Goal: Task Accomplishment & Management: Manage account settings

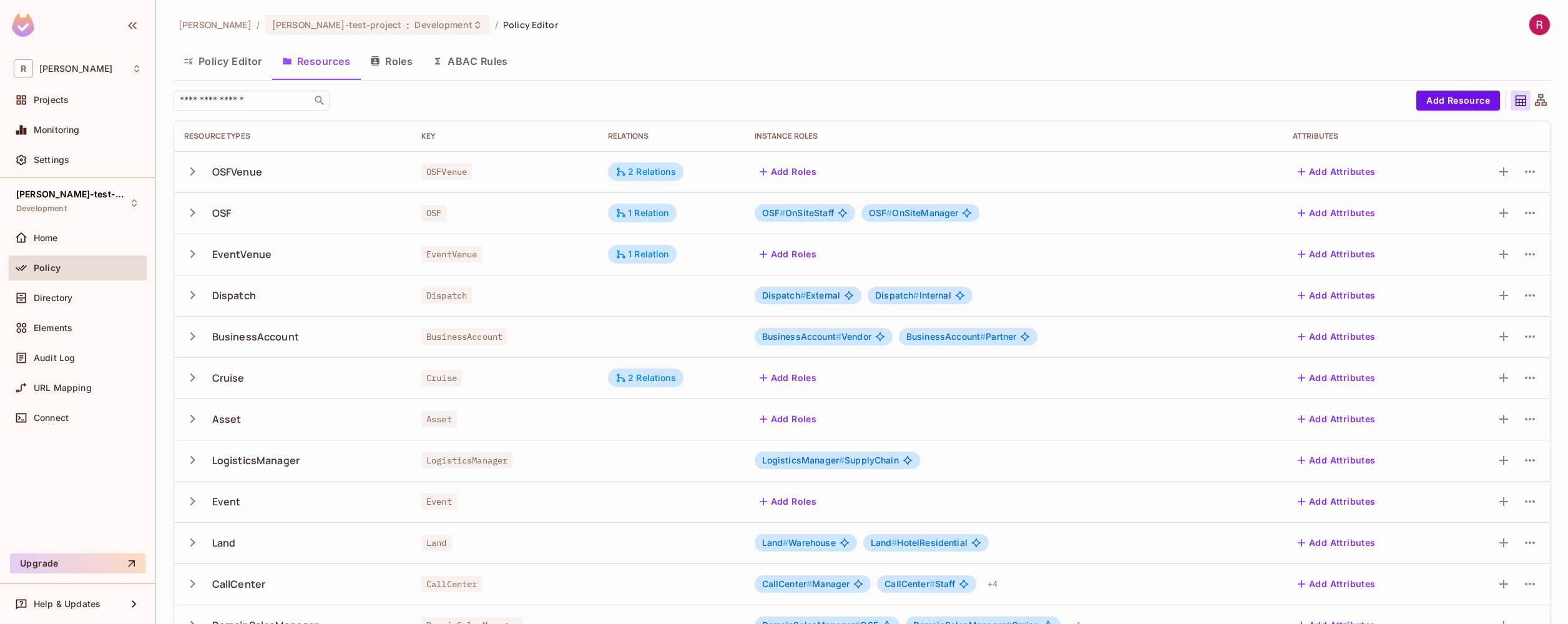
click at [391, 68] on button "Roles" at bounding box center [391, 61] width 63 height 31
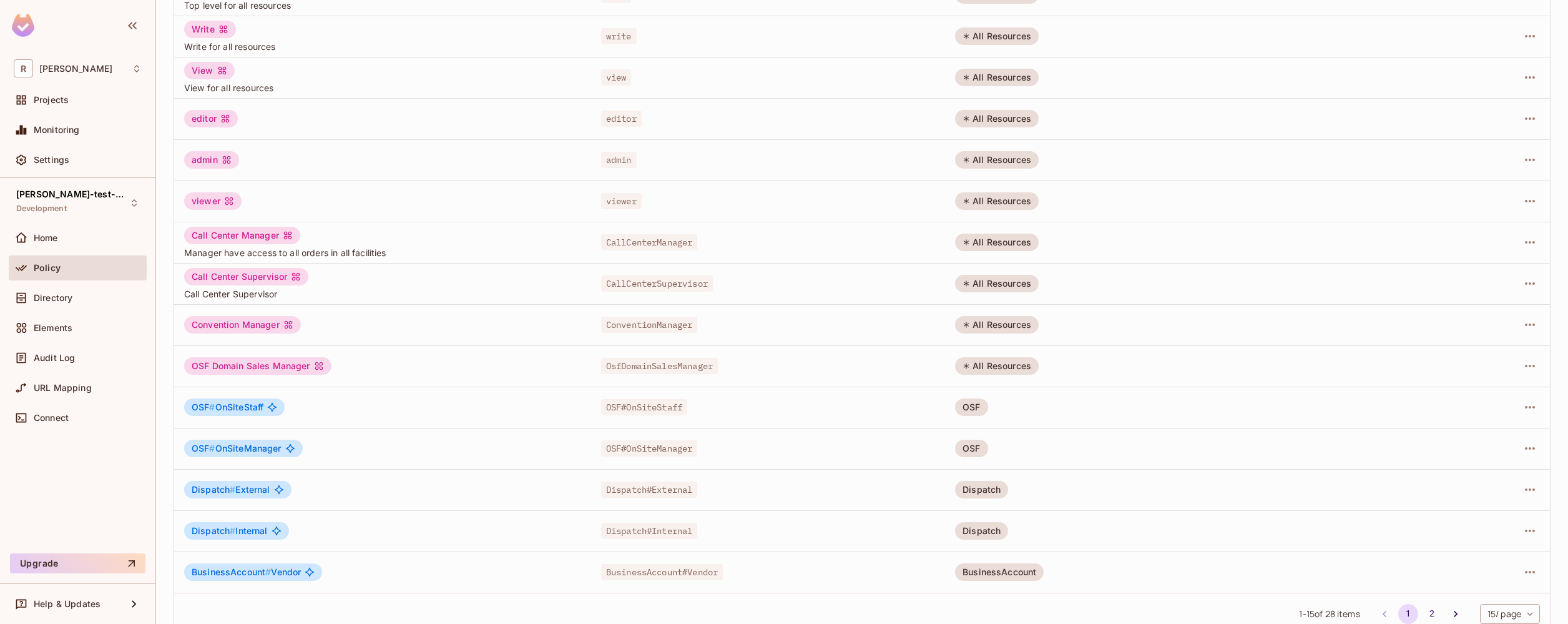
scroll to position [197, 0]
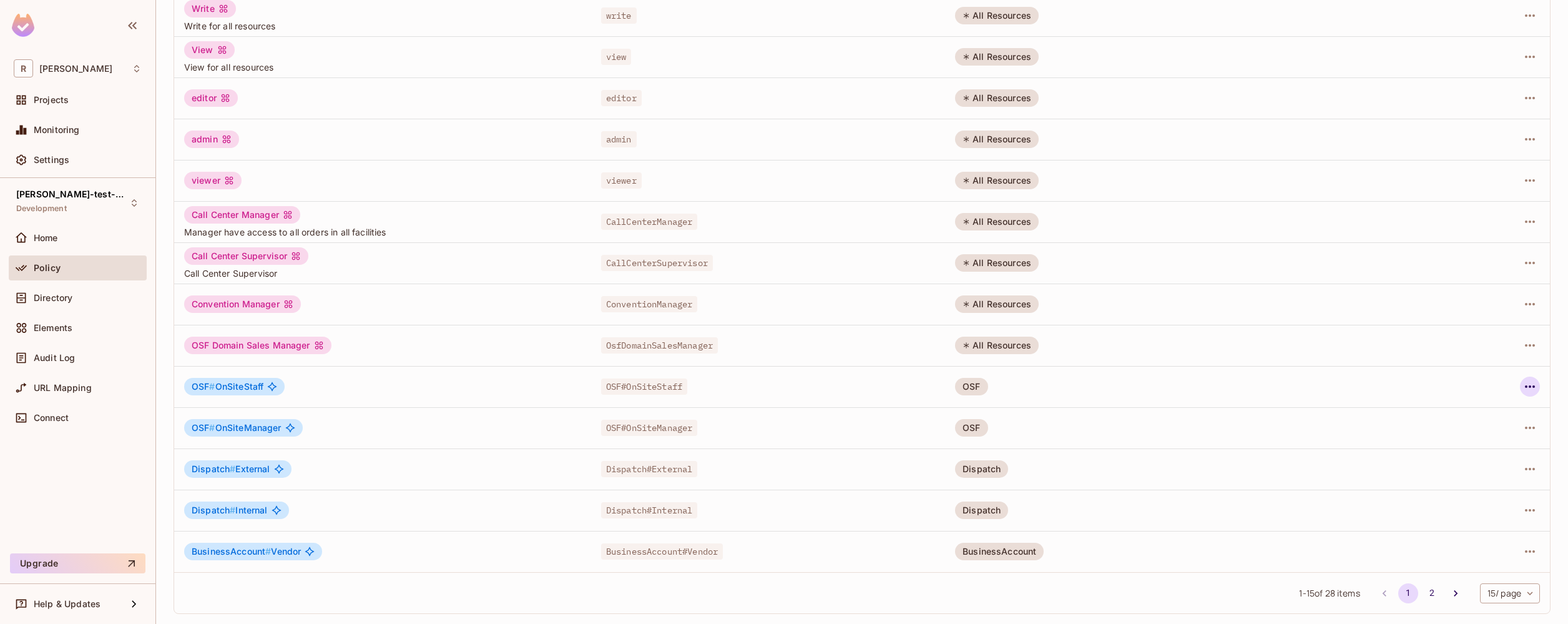
click at [1526, 388] on icon "button" at bounding box center [1530, 386] width 15 height 15
click at [1486, 417] on span "Edit Role" at bounding box center [1465, 415] width 45 height 20
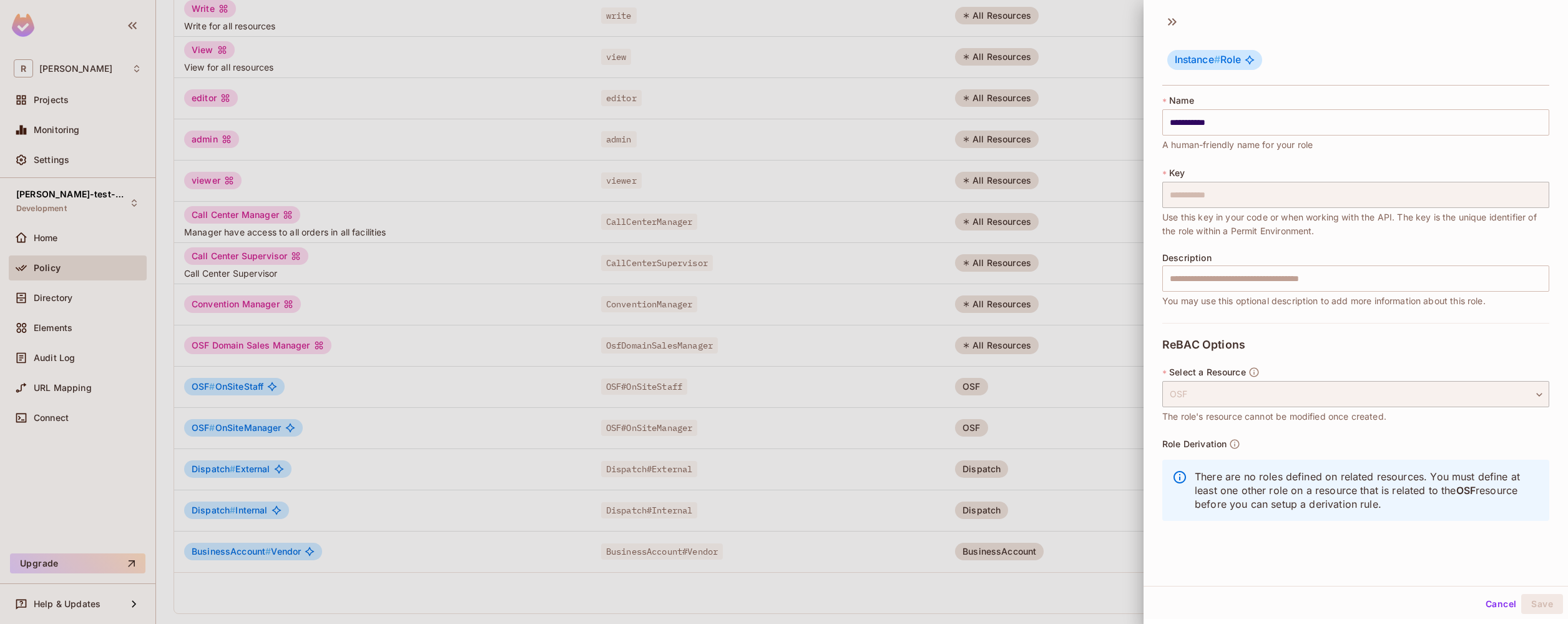
scroll to position [0, 0]
click at [1233, 445] on icon "button" at bounding box center [1235, 446] width 11 height 11
click at [1292, 446] on div "Role Derivation There are no roles defined on related resources. You must defin…" at bounding box center [1356, 485] width 387 height 90
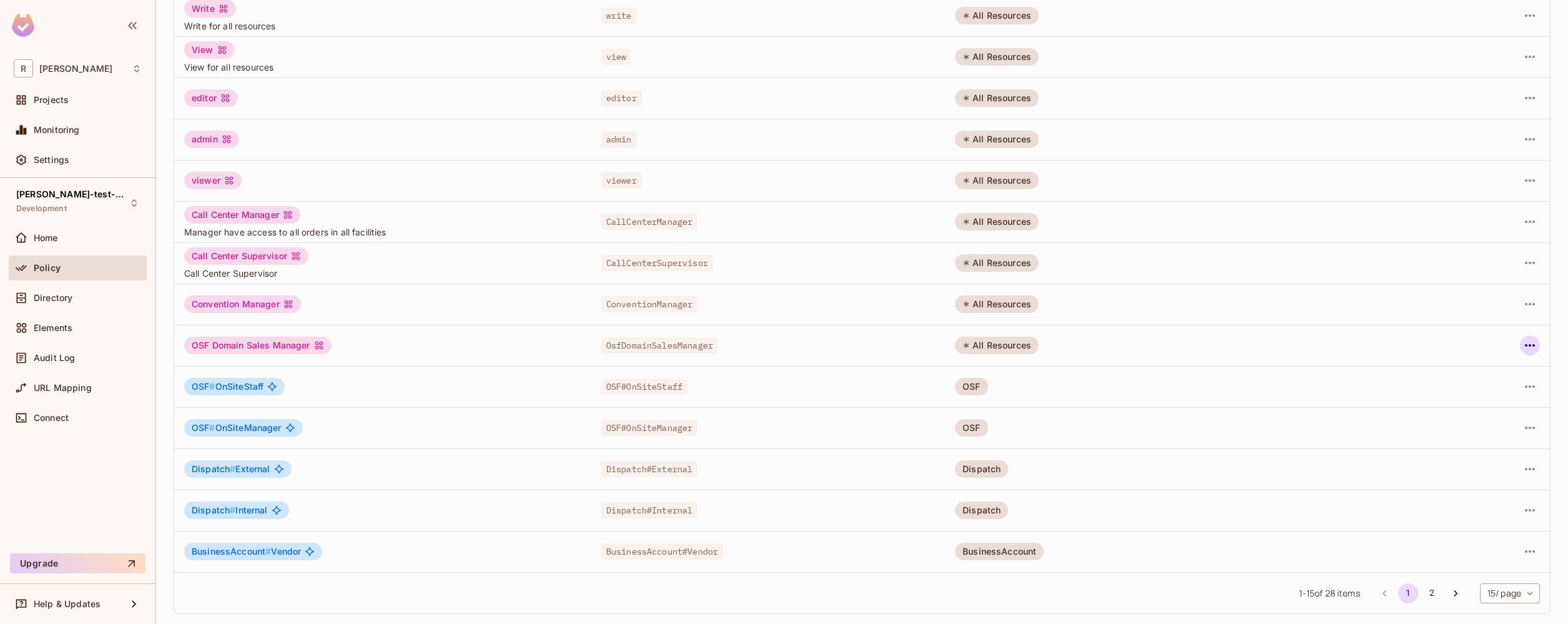
click at [1525, 344] on icon "button" at bounding box center [1530, 345] width 10 height 3
click at [1484, 372] on span "Edit Role" at bounding box center [1465, 374] width 45 height 20
click at [1523, 351] on icon "button" at bounding box center [1530, 345] width 15 height 15
click at [1478, 373] on div "Edit Role" at bounding box center [1465, 374] width 37 height 12
click at [1523, 349] on icon "button" at bounding box center [1530, 345] width 15 height 15
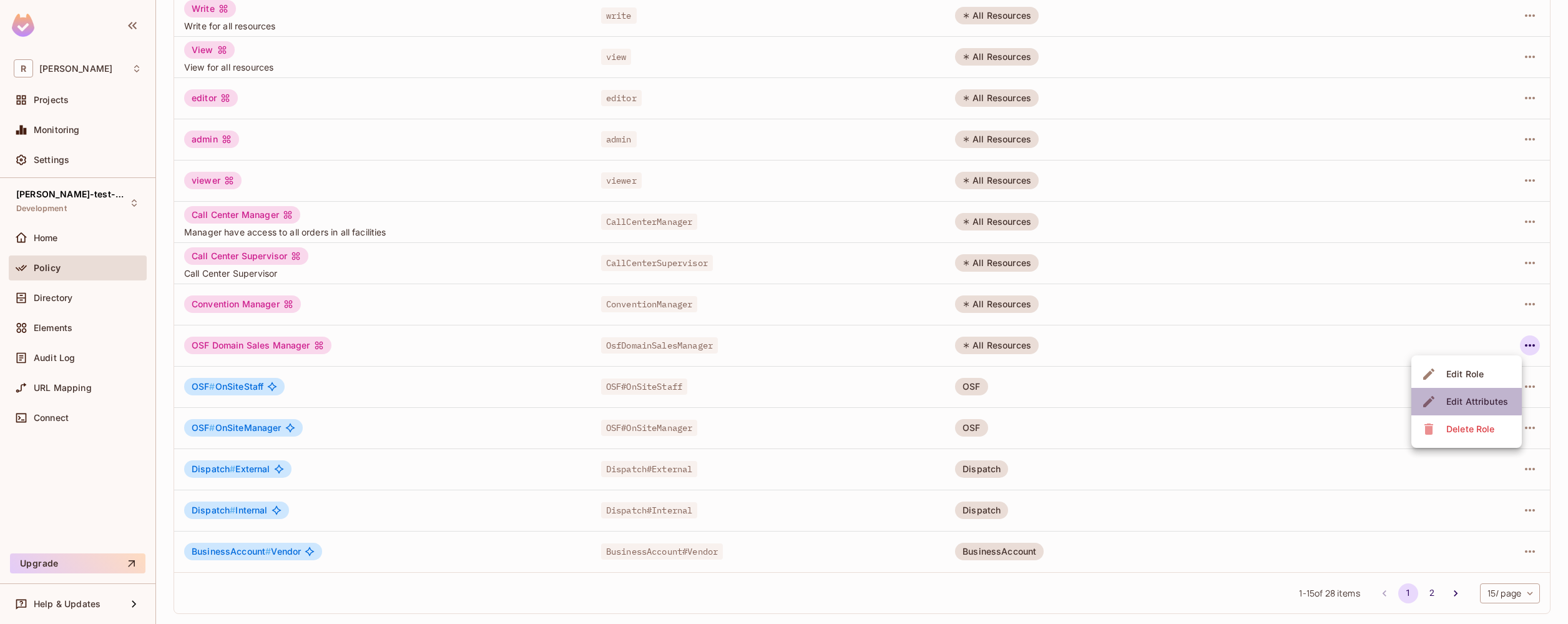
click at [1463, 399] on div "Edit Attributes" at bounding box center [1477, 402] width 62 height 12
click at [693, 349] on span "OsfDomainSalesManager" at bounding box center [660, 346] width 117 height 17
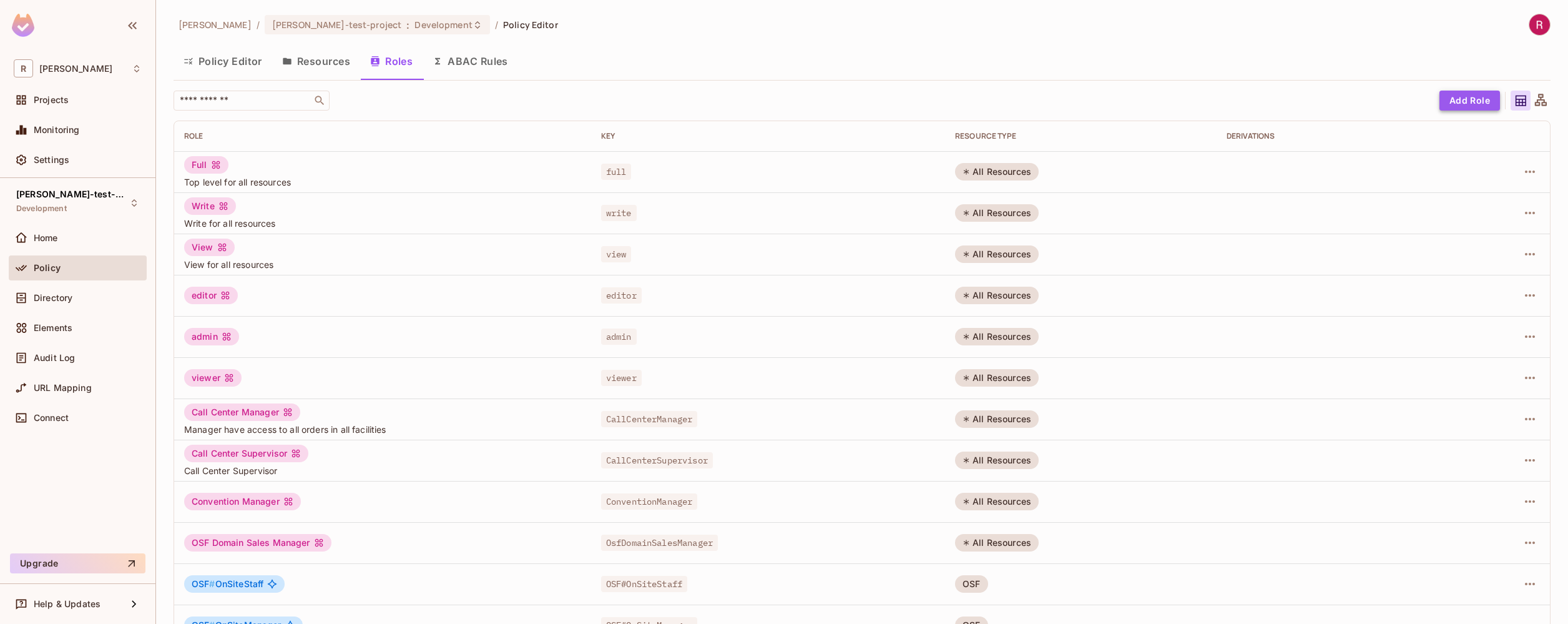
click at [1471, 107] on button "Add Role" at bounding box center [1470, 100] width 61 height 20
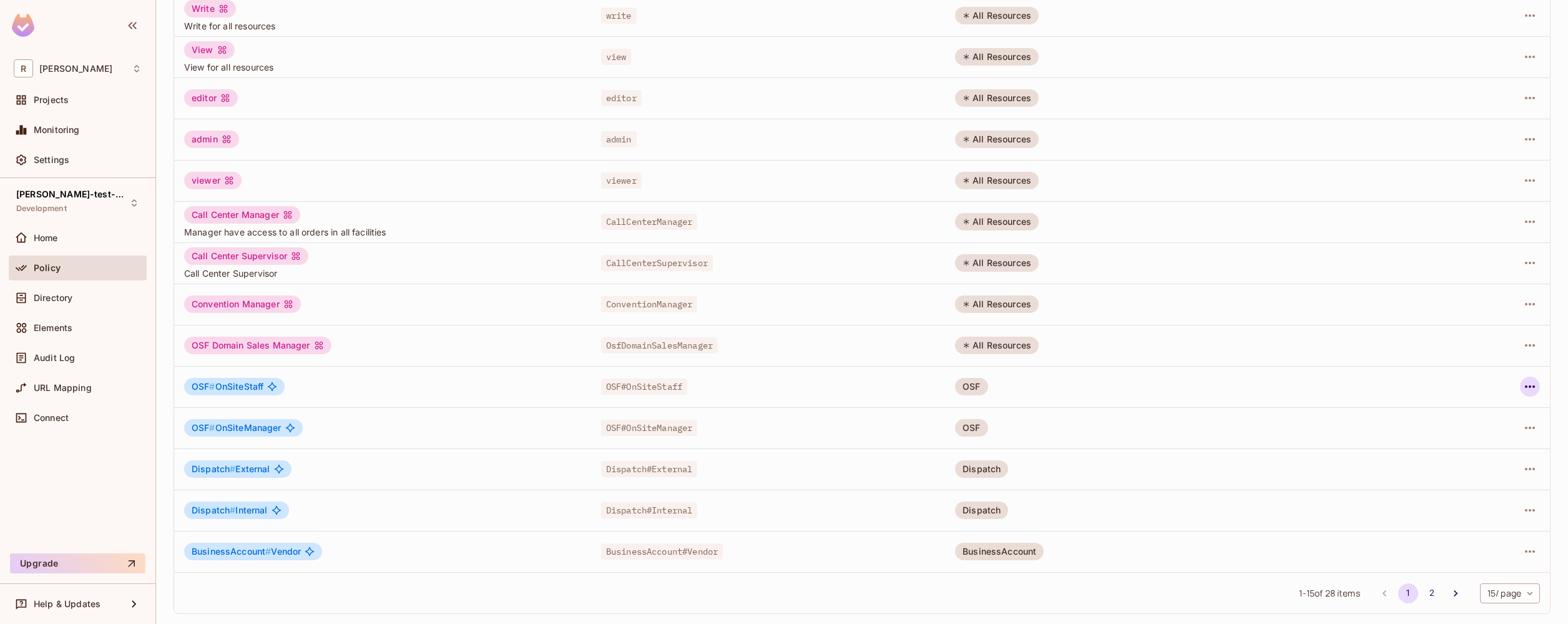
click at [1525, 386] on icon "button" at bounding box center [1530, 386] width 10 height 3
click at [1493, 410] on li "Edit Role" at bounding box center [1467, 415] width 110 height 28
click at [979, 391] on div "OSF" at bounding box center [971, 386] width 32 height 17
click at [970, 385] on div "OSF" at bounding box center [971, 386] width 32 height 17
click at [1502, 598] on body "[PERSON_NAME]-poc Projects Monitoring Settings [PERSON_NAME]-test-project Devel…" at bounding box center [784, 312] width 1568 height 624
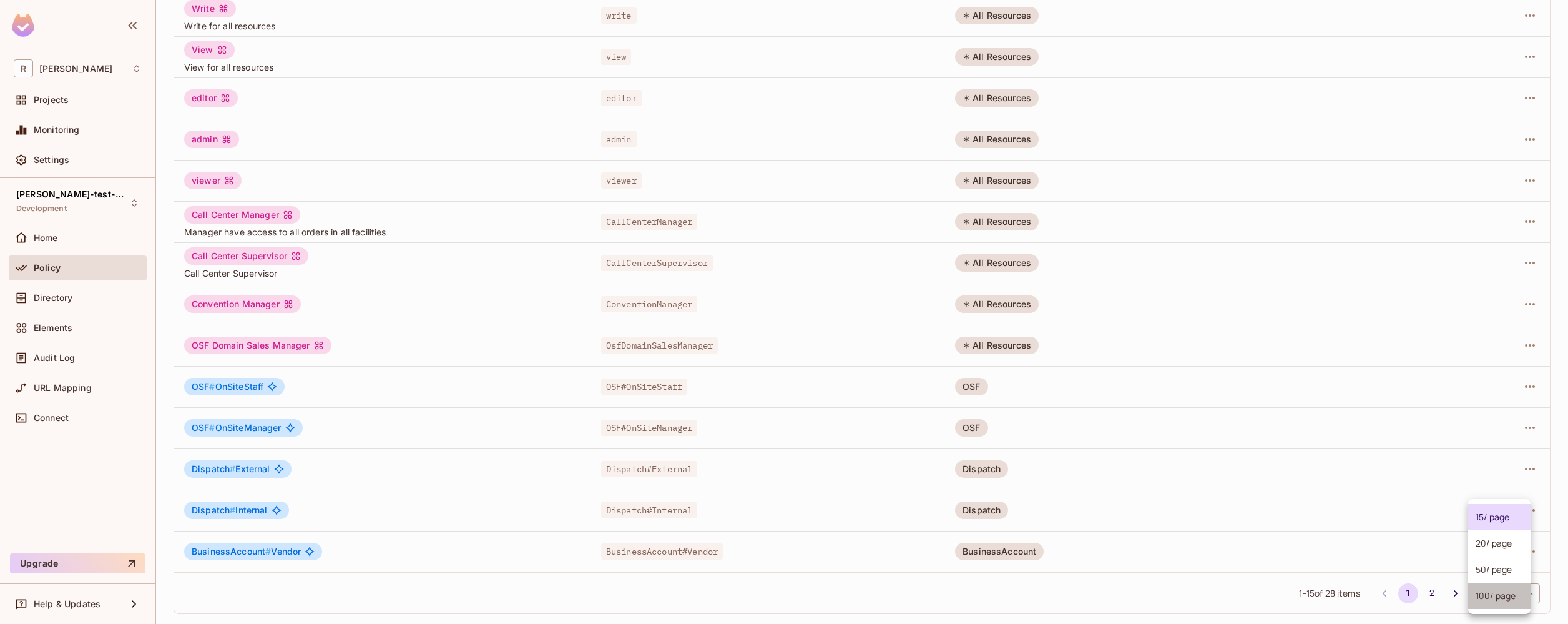
click at [1498, 598] on li "100 / page" at bounding box center [1499, 596] width 63 height 26
type input "***"
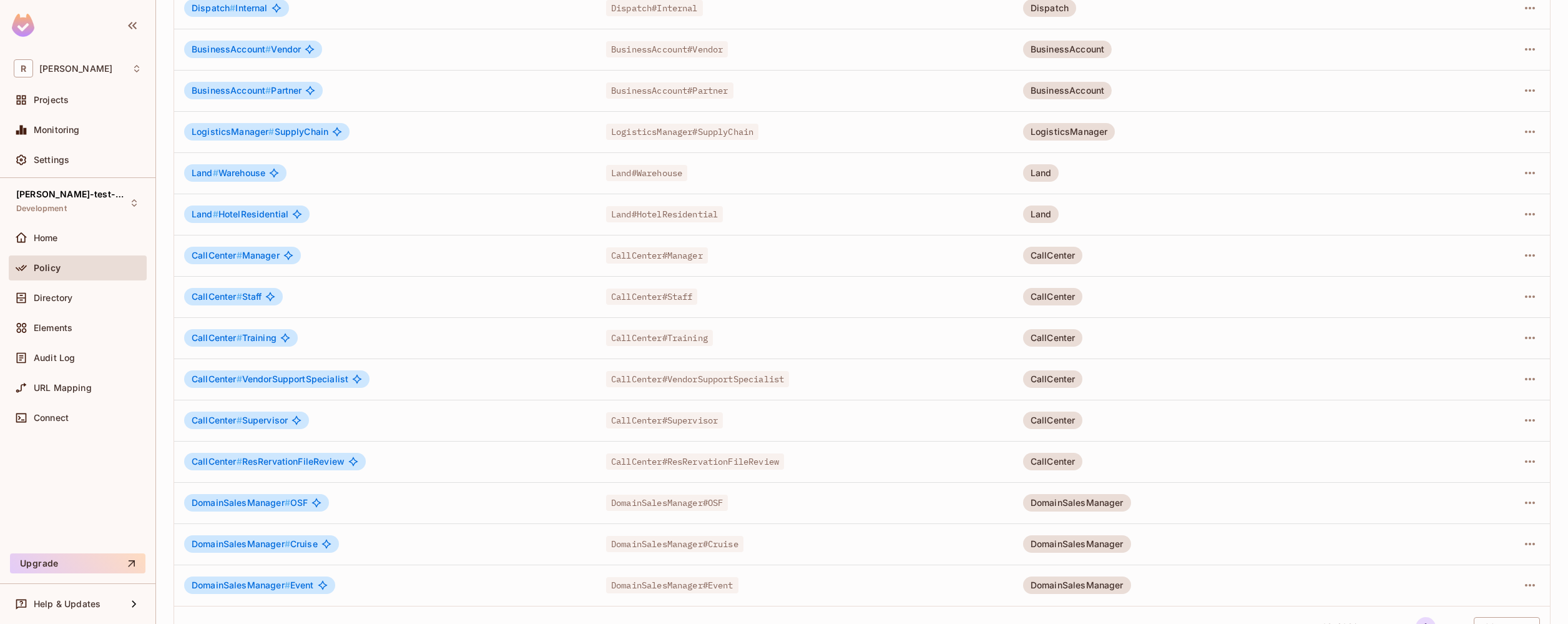
scroll to position [733, 0]
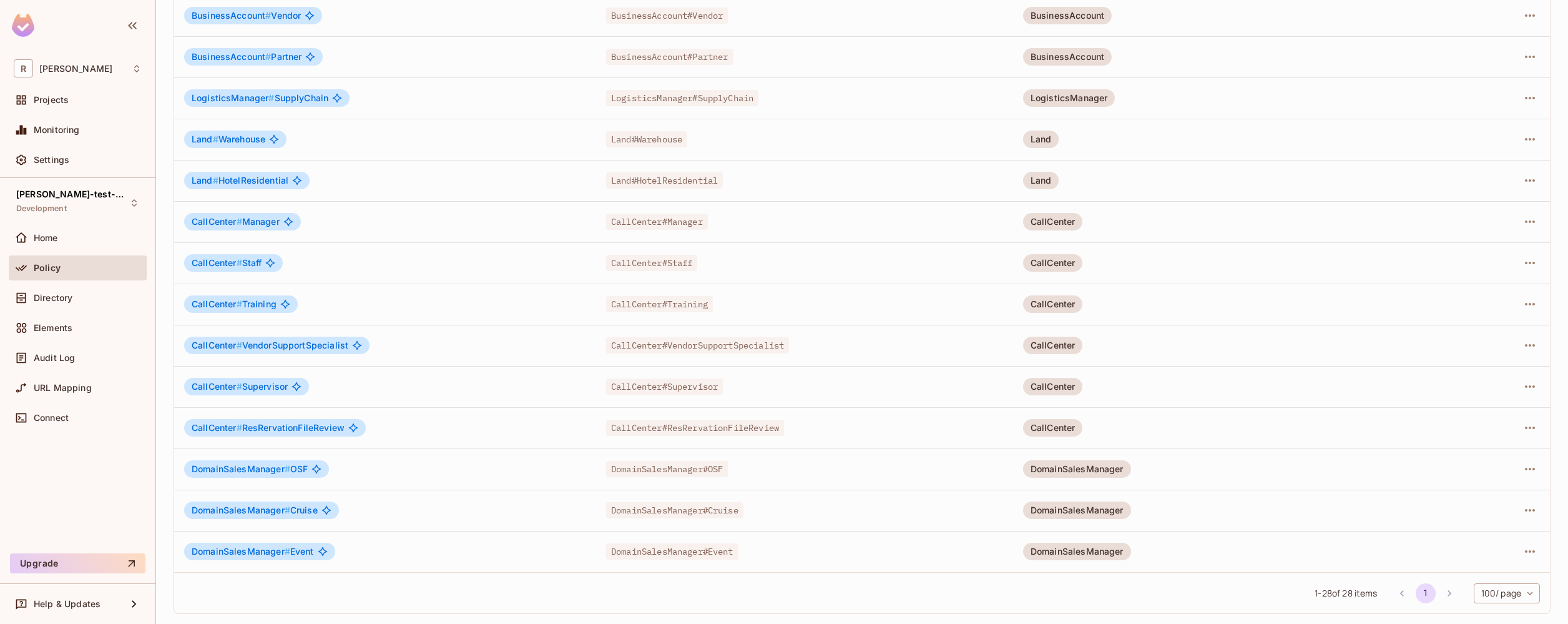
click at [1207, 584] on div "1 - 28 of 28 items 1 100 / page *** ​" at bounding box center [862, 592] width 1376 height 41
click at [1523, 306] on icon "button" at bounding box center [1530, 304] width 15 height 15
click at [1483, 335] on div "Edit Role" at bounding box center [1465, 333] width 37 height 12
click at [1064, 264] on div "CallCenter" at bounding box center [1053, 262] width 60 height 17
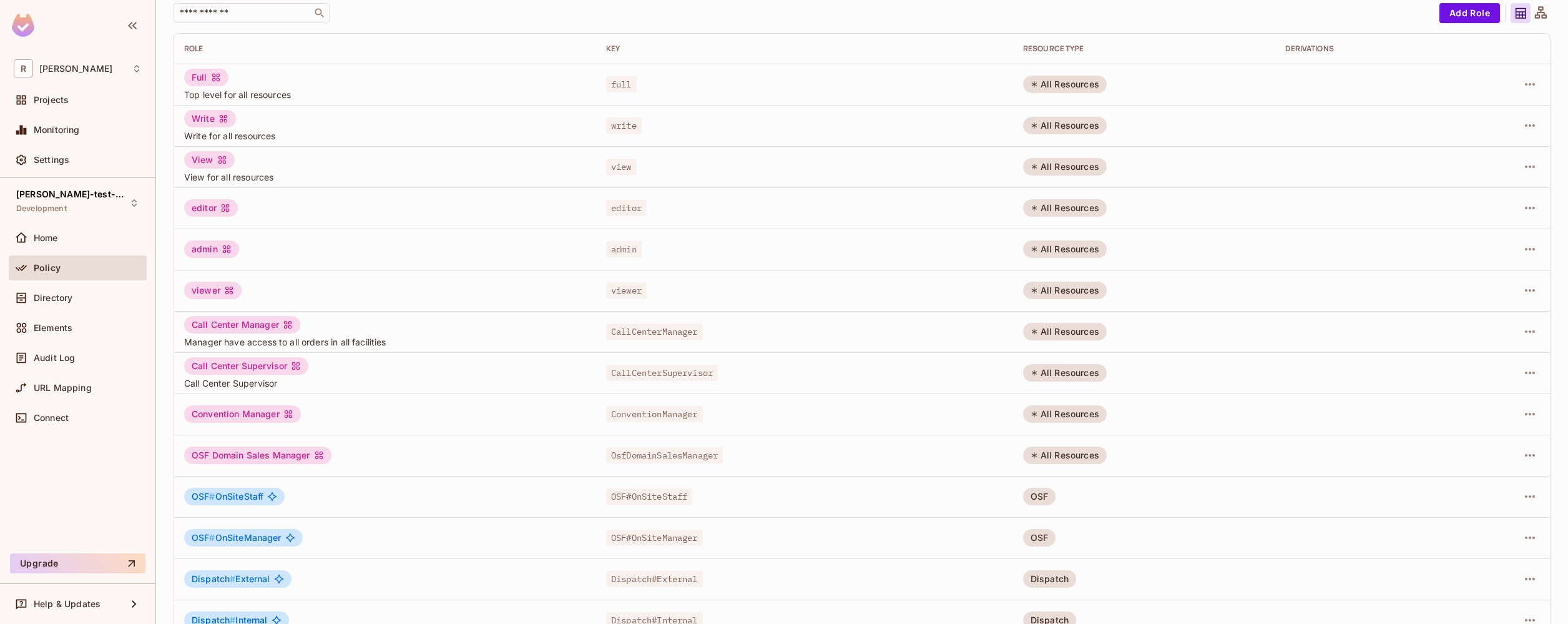
scroll to position [0, 0]
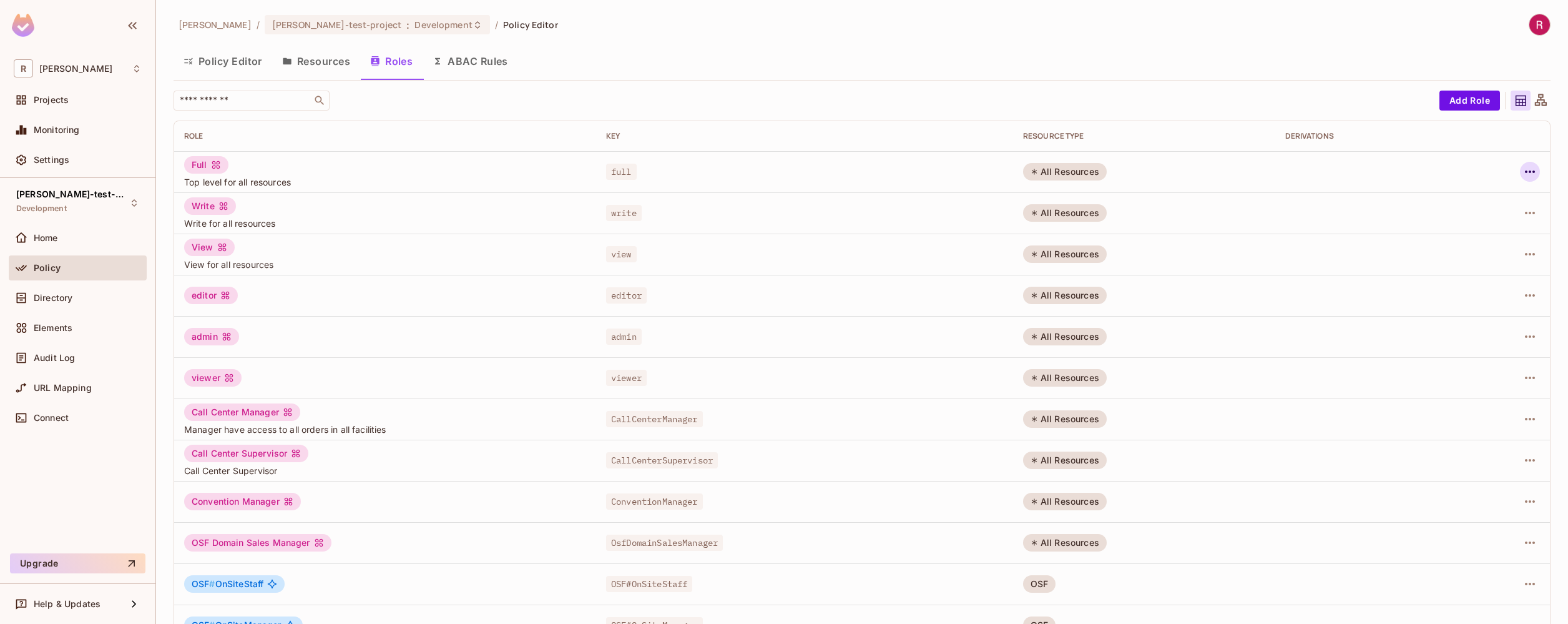
click at [1523, 177] on icon "button" at bounding box center [1530, 171] width 15 height 15
click at [1487, 202] on li "Edit Role" at bounding box center [1467, 200] width 110 height 28
click at [1523, 217] on icon "button" at bounding box center [1530, 213] width 15 height 15
click at [1488, 240] on li "Edit Role" at bounding box center [1467, 242] width 110 height 28
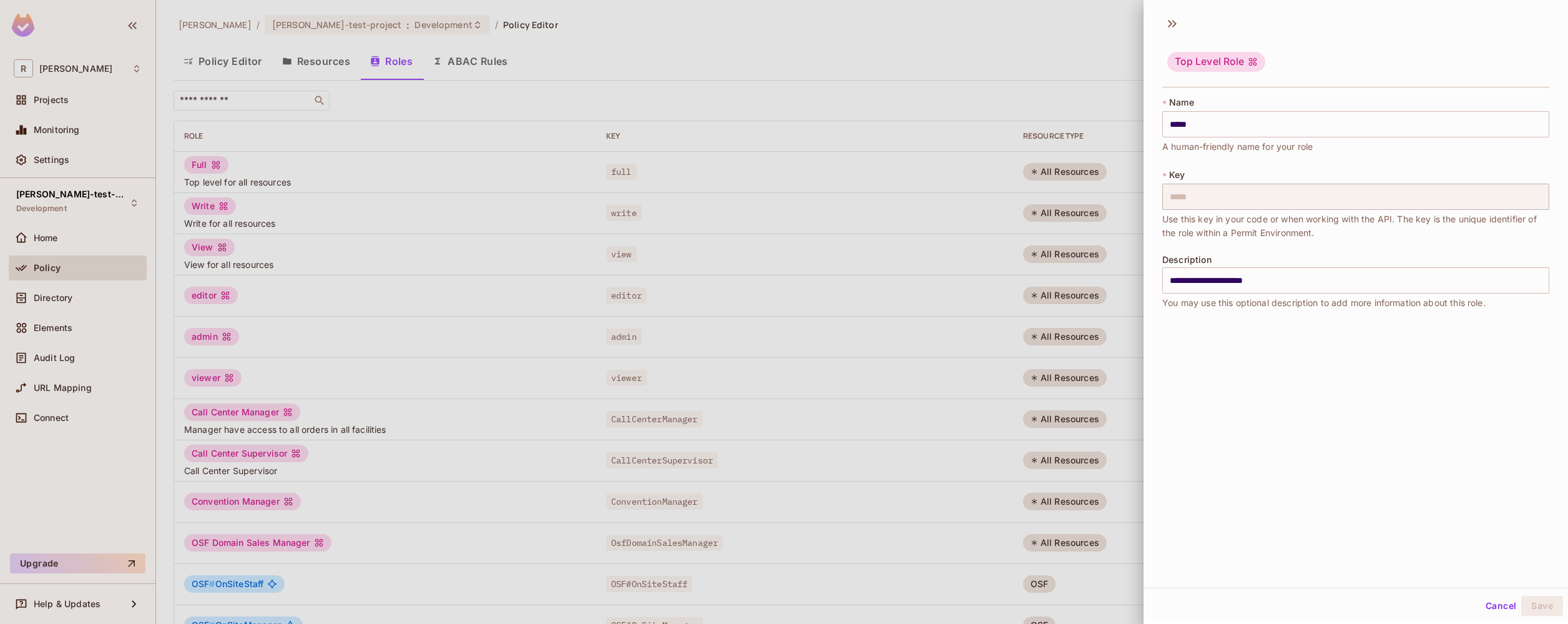
click at [1270, 233] on span "Use this key in your code or when working with the API. The key is the unique i…" at bounding box center [1356, 226] width 387 height 28
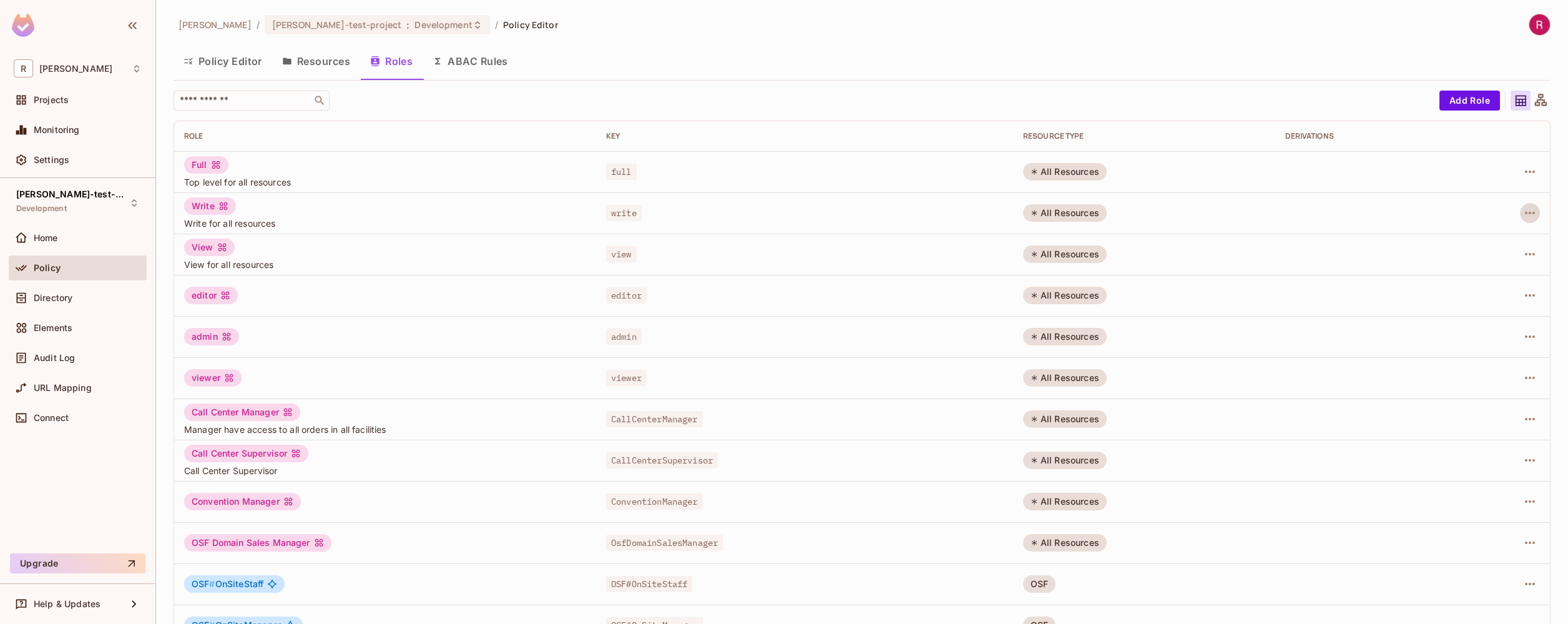
click at [340, 62] on button "Resources" at bounding box center [316, 61] width 88 height 31
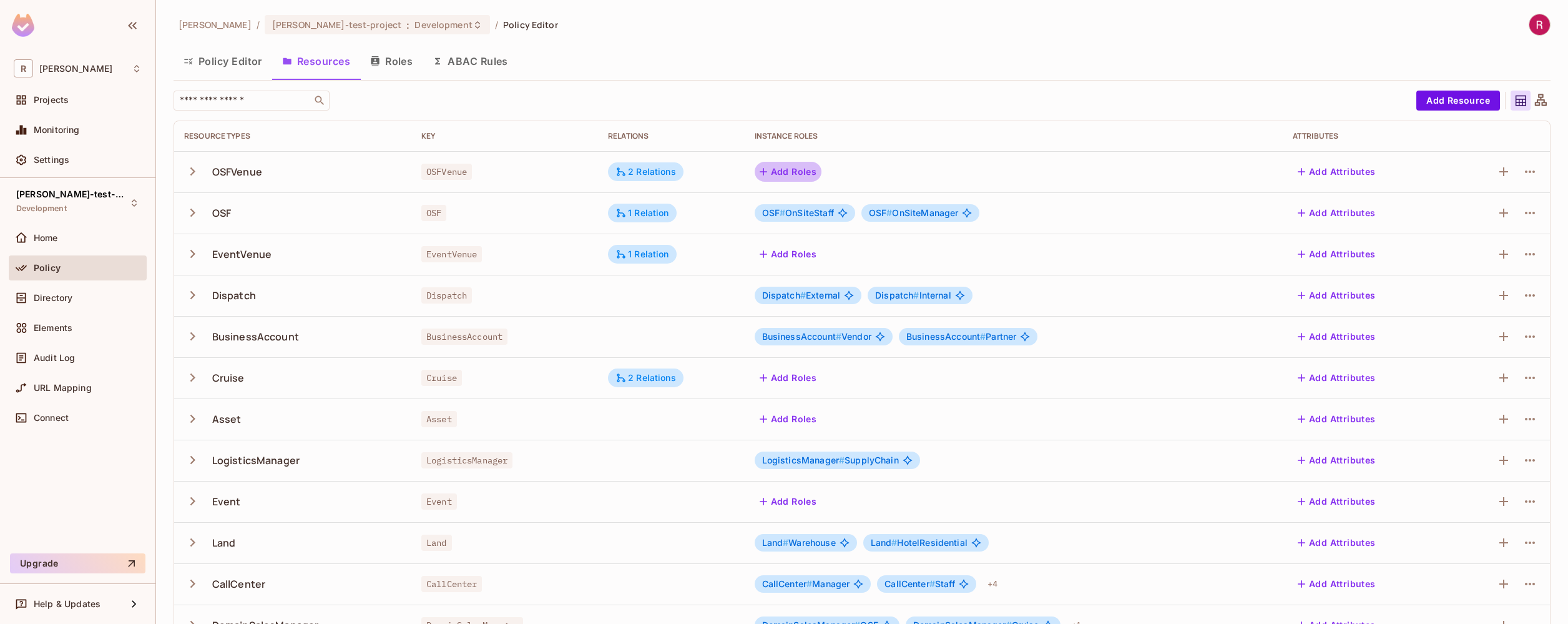
click at [806, 173] on button "Add Roles" at bounding box center [788, 171] width 67 height 20
click at [70, 298] on span "Directory" at bounding box center [53, 298] width 39 height 10
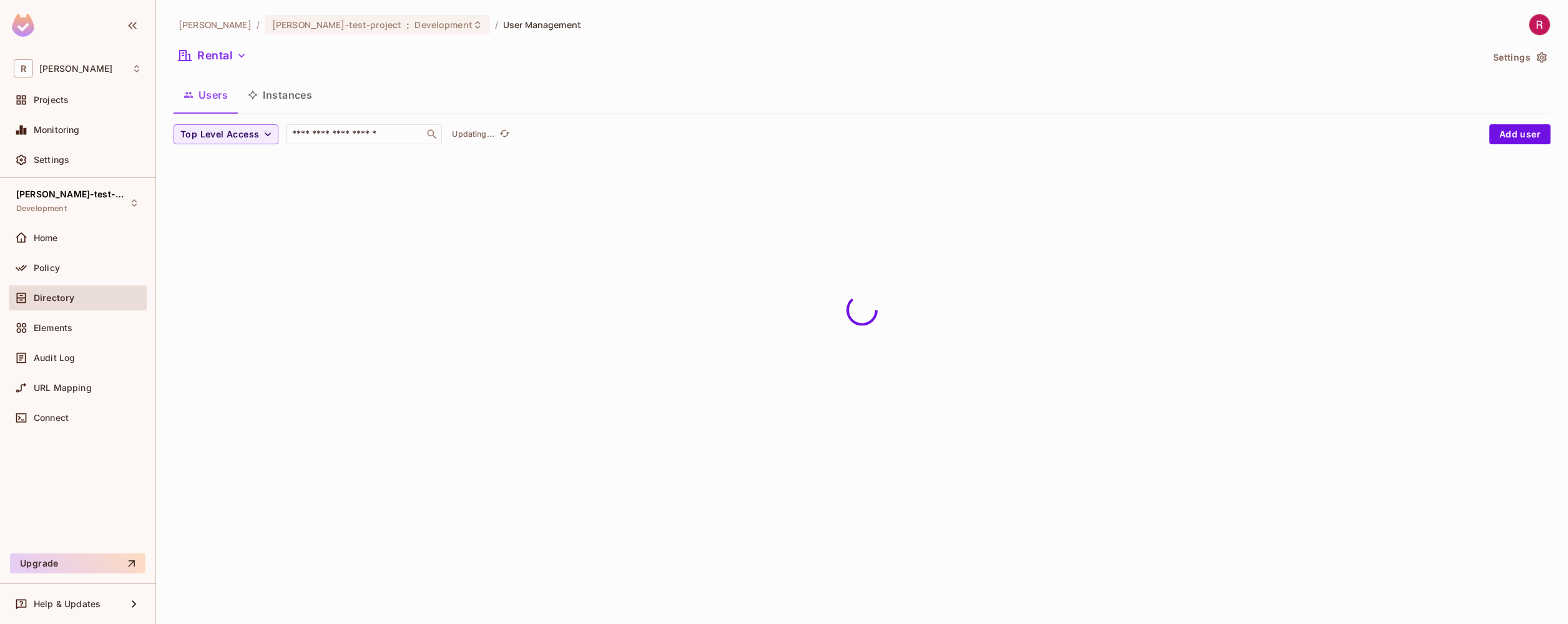
click at [284, 90] on button "Instances" at bounding box center [280, 94] width 84 height 31
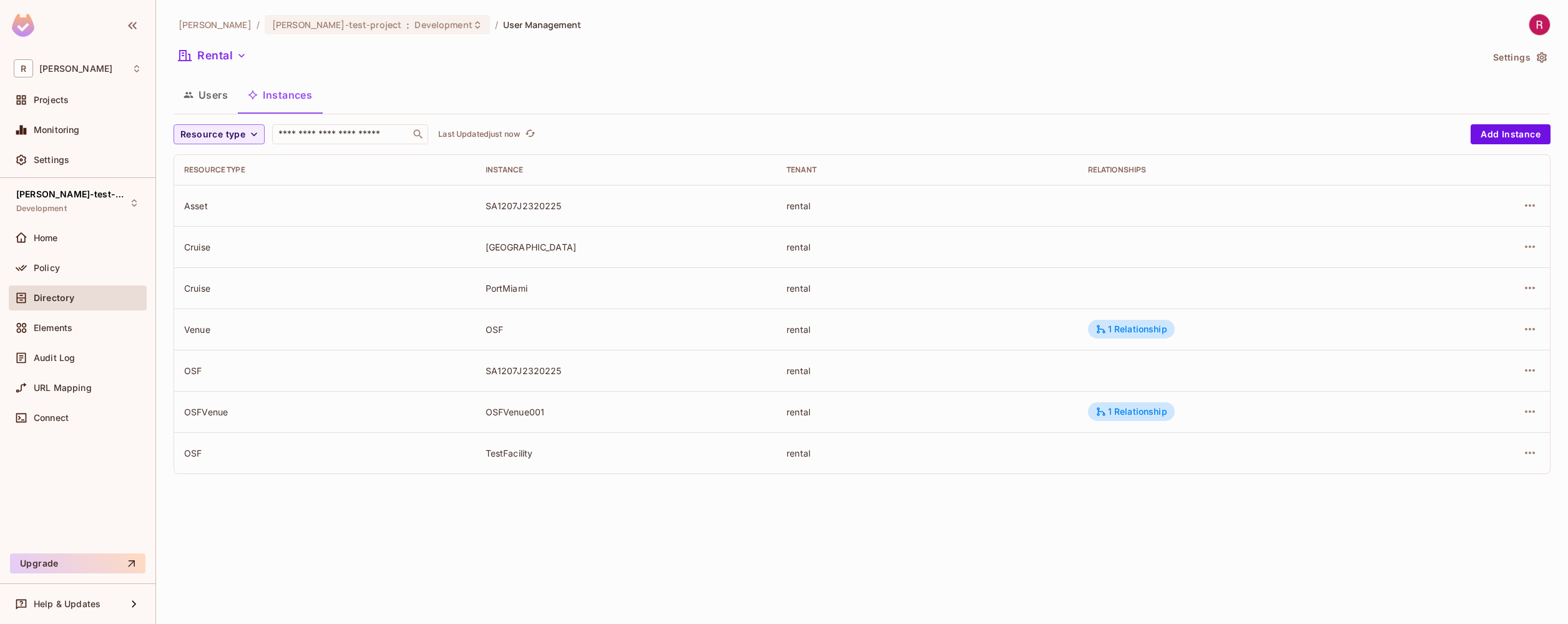
click at [1046, 322] on td "rental" at bounding box center [928, 329] width 302 height 41
click at [1536, 205] on icon "button" at bounding box center [1530, 205] width 15 height 15
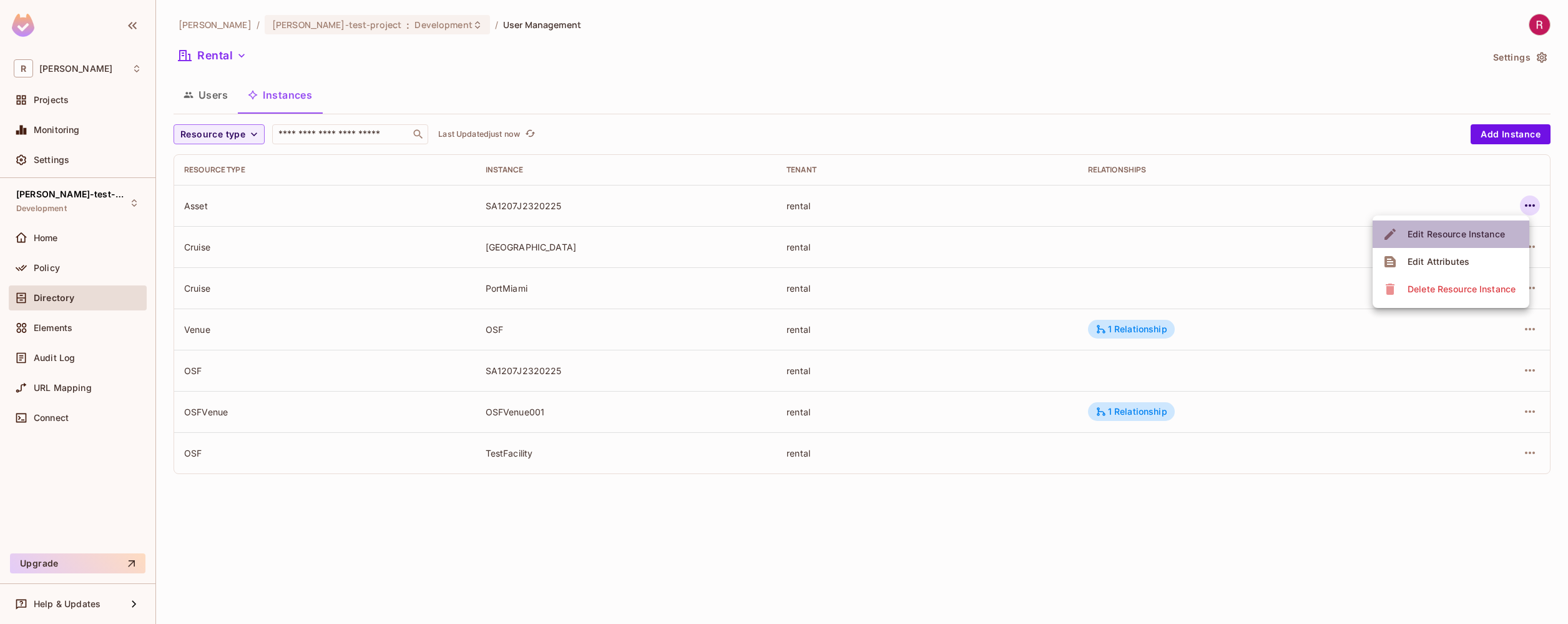
click at [1486, 231] on div "Edit Resource Instance" at bounding box center [1456, 234] width 97 height 12
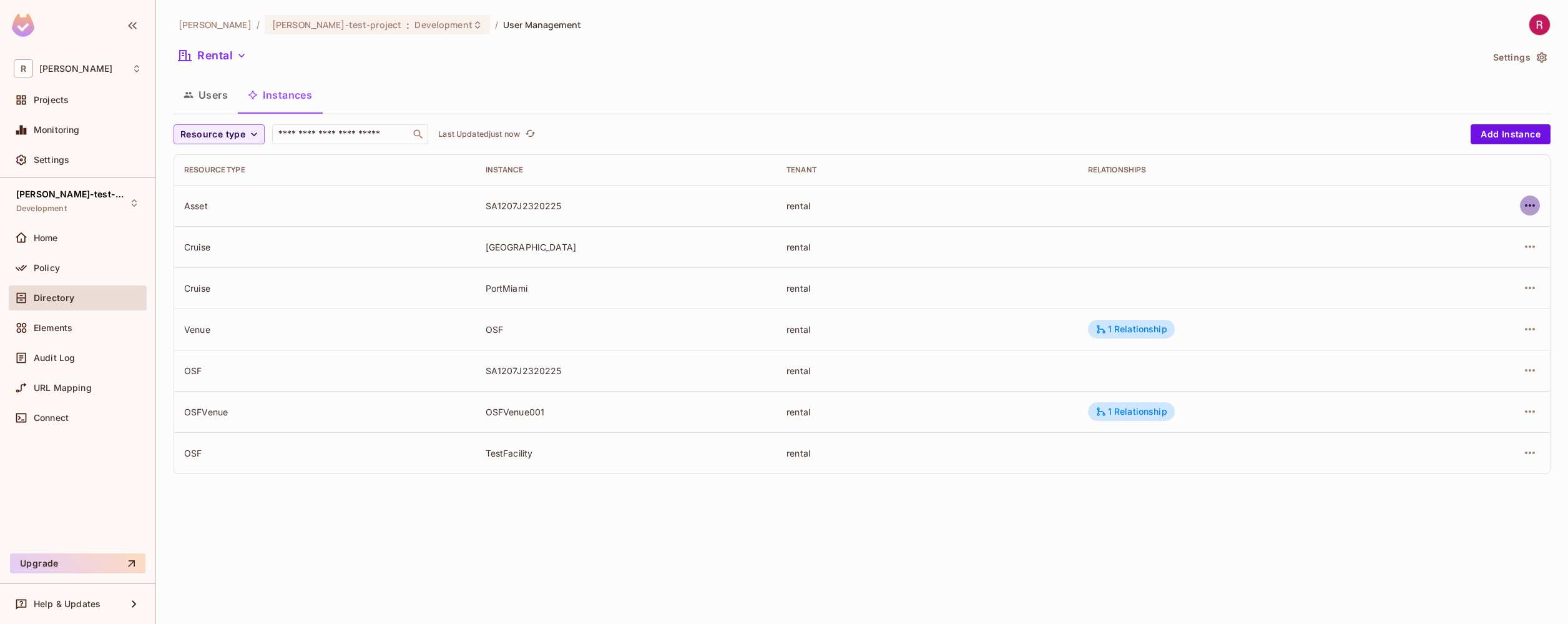
click at [1526, 210] on icon "button" at bounding box center [1530, 205] width 15 height 15
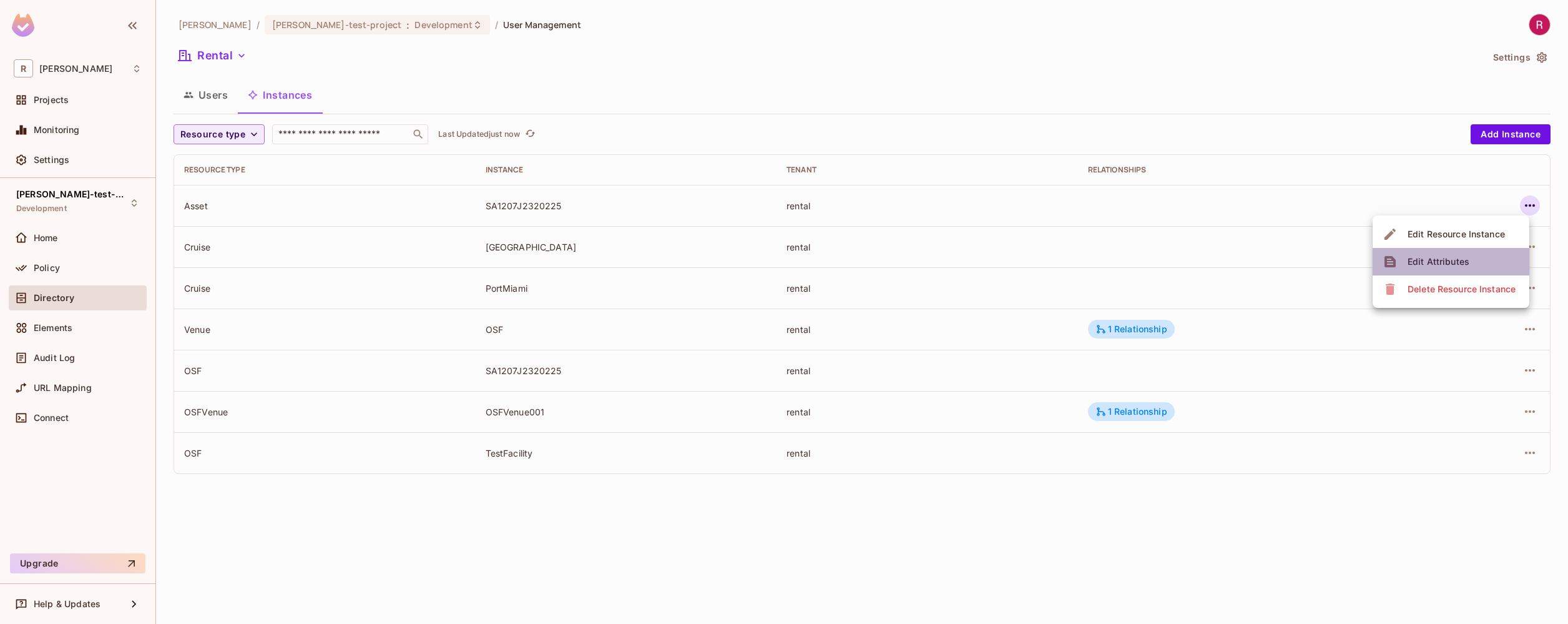
click at [1452, 258] on div "Edit Attributes" at bounding box center [1439, 262] width 62 height 12
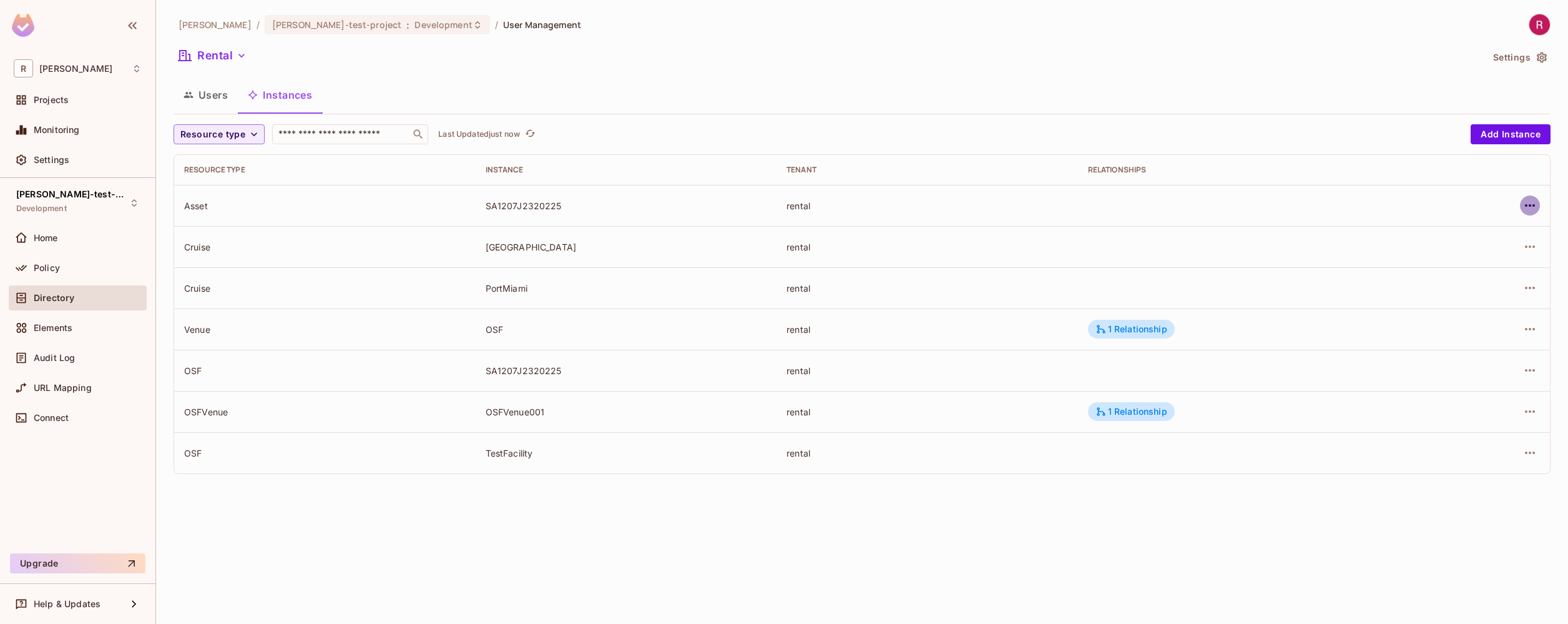
click at [1534, 205] on icon "button" at bounding box center [1530, 205] width 10 height 3
click at [1122, 191] on div at bounding box center [784, 312] width 1568 height 624
click at [286, 95] on button "Instances" at bounding box center [280, 94] width 84 height 31
click at [210, 197] on td "Asset" at bounding box center [325, 205] width 302 height 41
click at [202, 205] on div "Asset" at bounding box center [324, 205] width 282 height 12
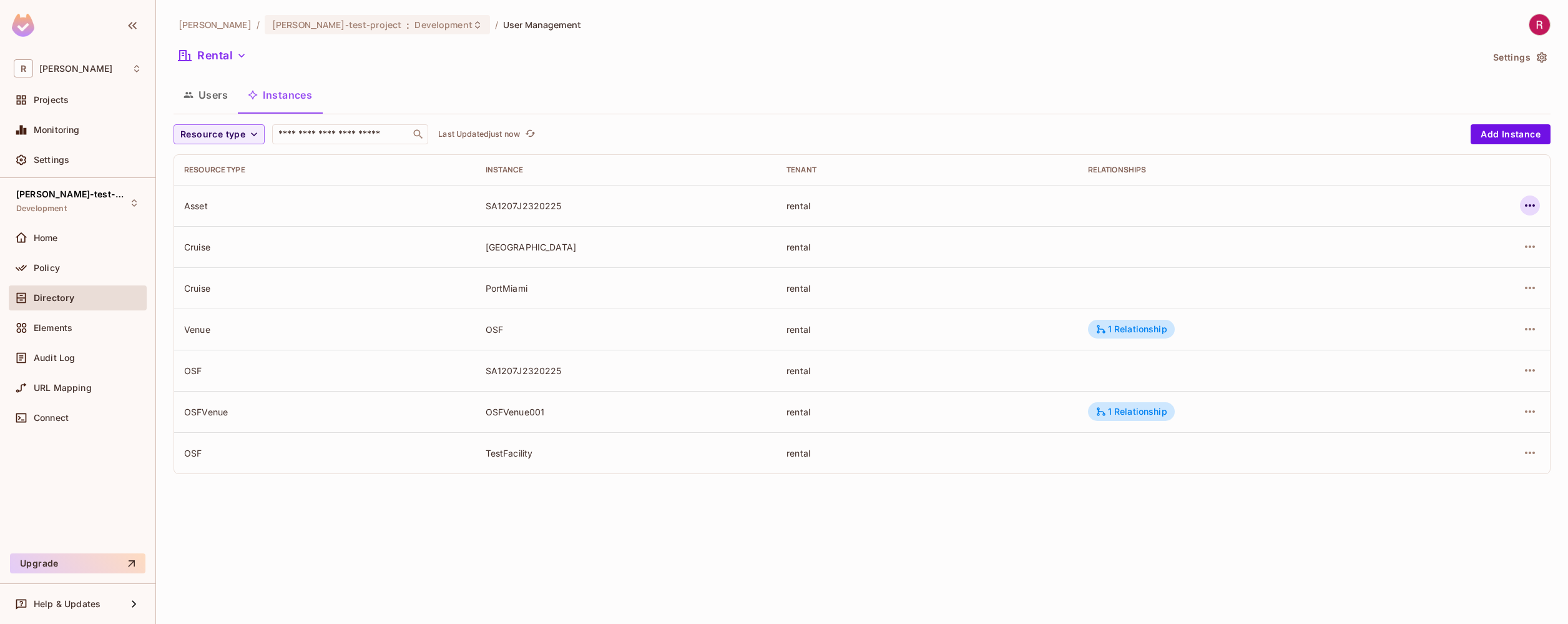
click at [1535, 205] on icon "button" at bounding box center [1530, 205] width 15 height 15
click at [1483, 229] on div "Edit Resource Instance" at bounding box center [1456, 234] width 97 height 12
click at [1522, 134] on button "Add Instance" at bounding box center [1511, 134] width 80 height 20
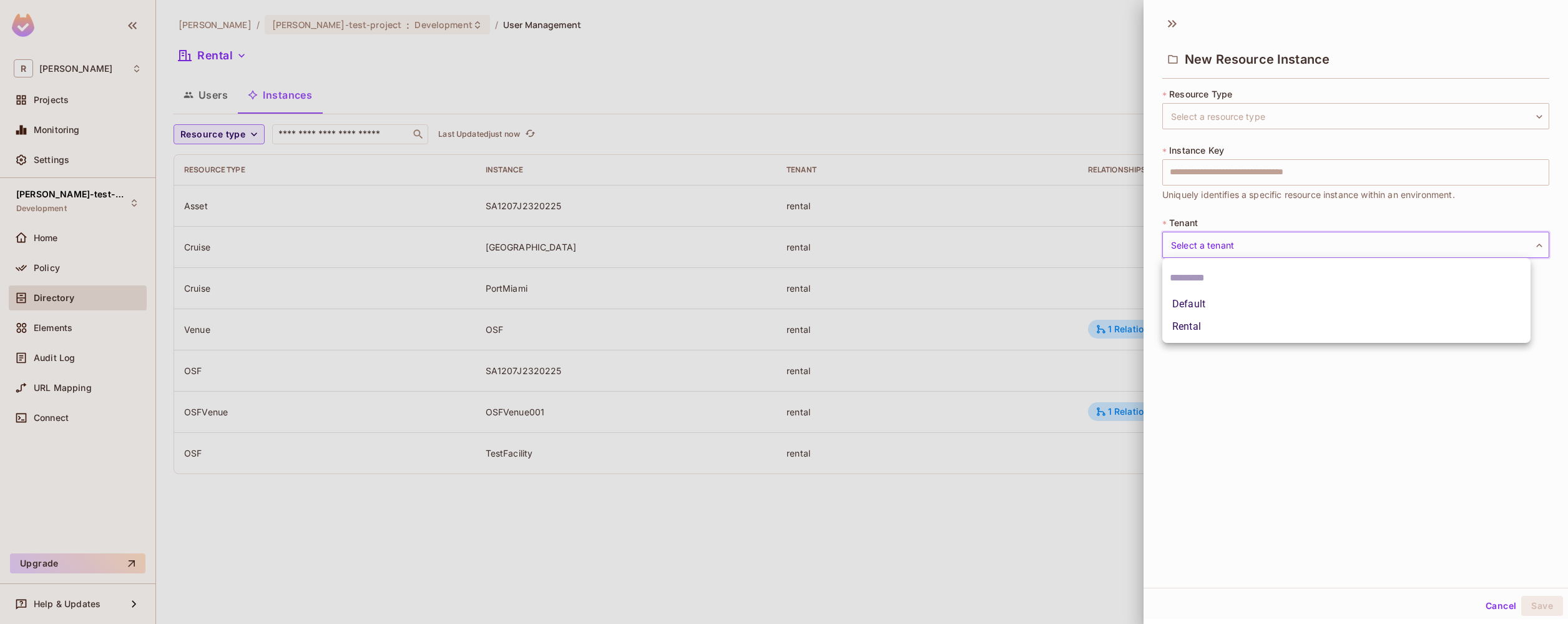
click at [1306, 250] on body "R [PERSON_NAME]-poc Projects Monitoring Settings [PERSON_NAME]-test-project Dev…" at bounding box center [784, 312] width 1568 height 624
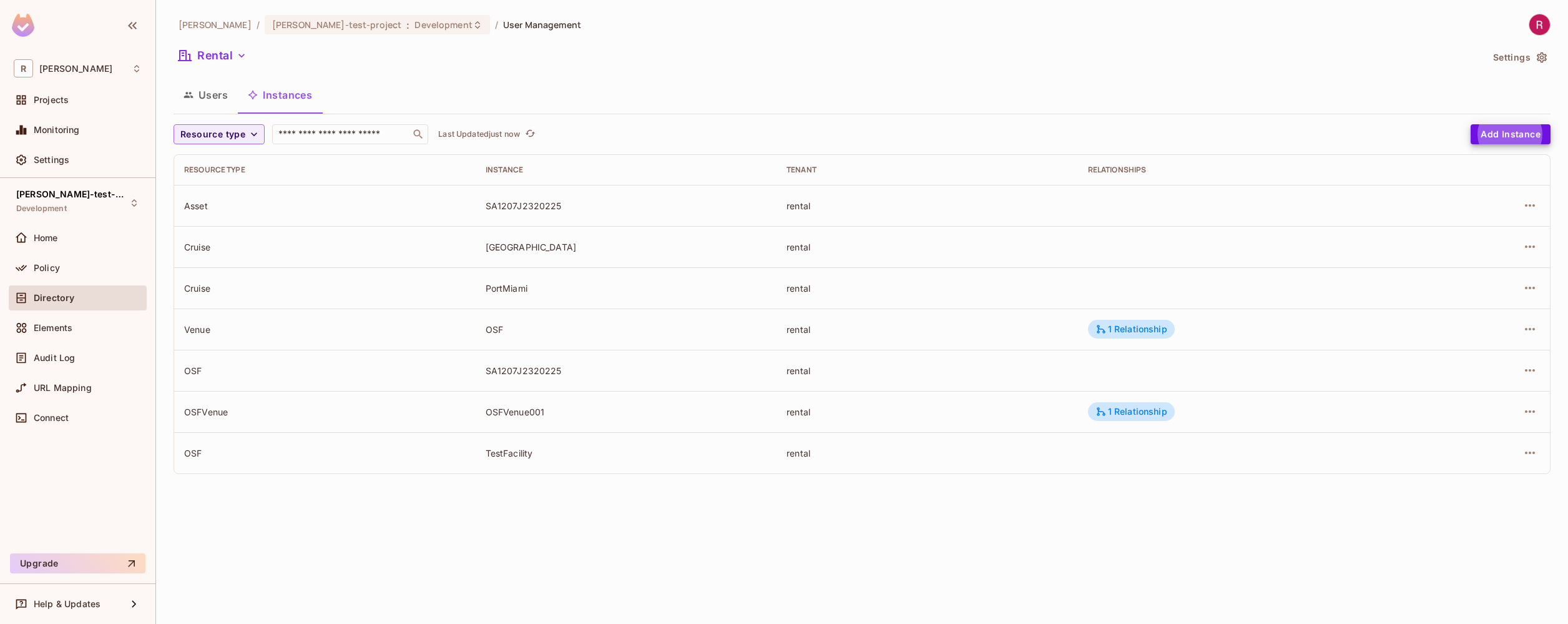
click at [1179, 475] on div "Resource type ​ Last Updated just now Add Instance Resource type Instance Tenan…" at bounding box center [862, 304] width 1377 height 360
click at [531, 202] on div "SA1207J2320225" at bounding box center [626, 205] width 282 height 12
click at [220, 103] on button "Users" at bounding box center [205, 94] width 64 height 31
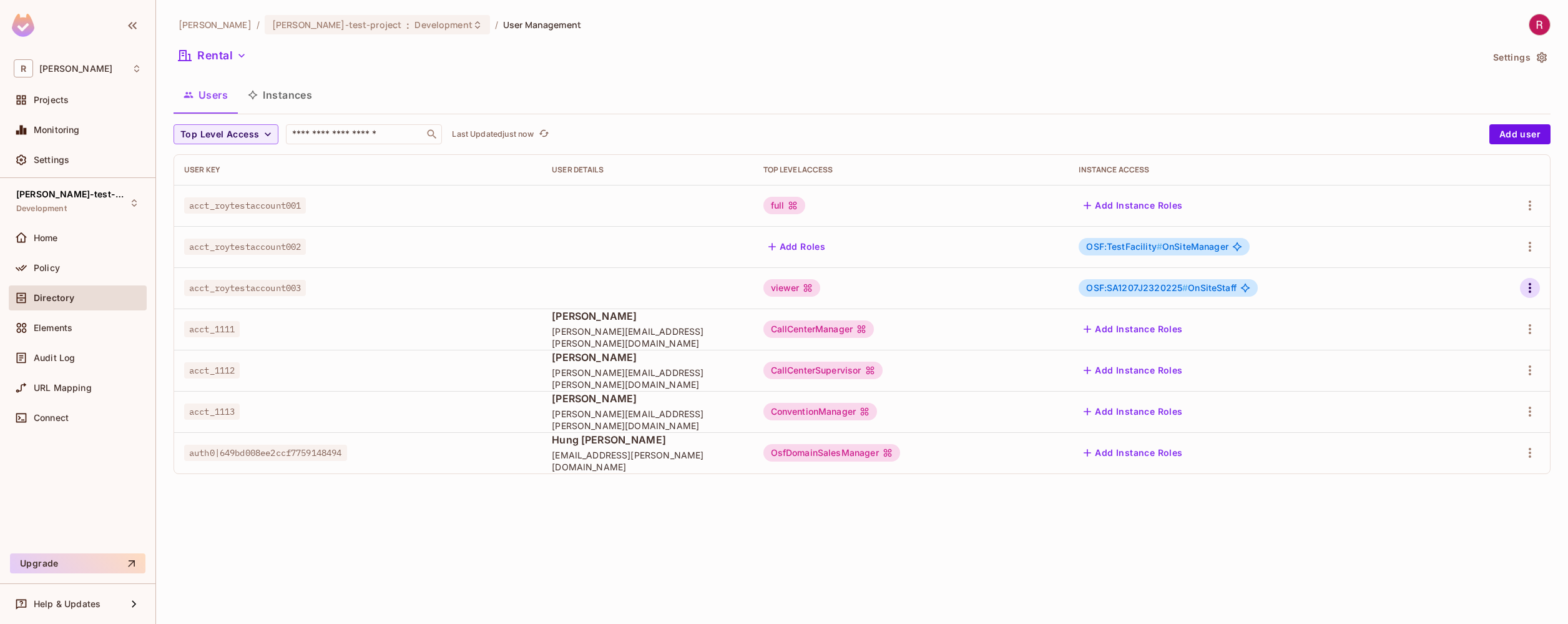
click at [1535, 289] on icon "button" at bounding box center [1530, 288] width 15 height 15
click at [1490, 314] on li "Edit" at bounding box center [1476, 317] width 110 height 28
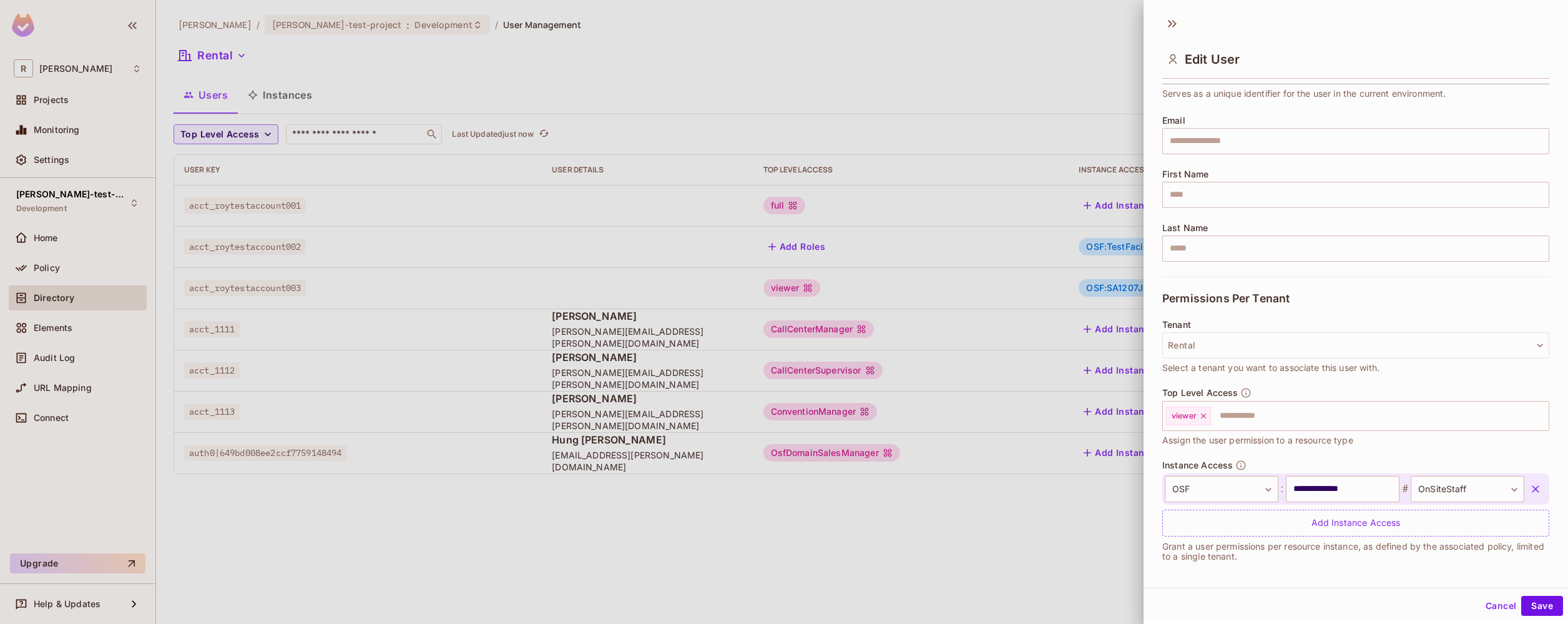
scroll to position [77, 0]
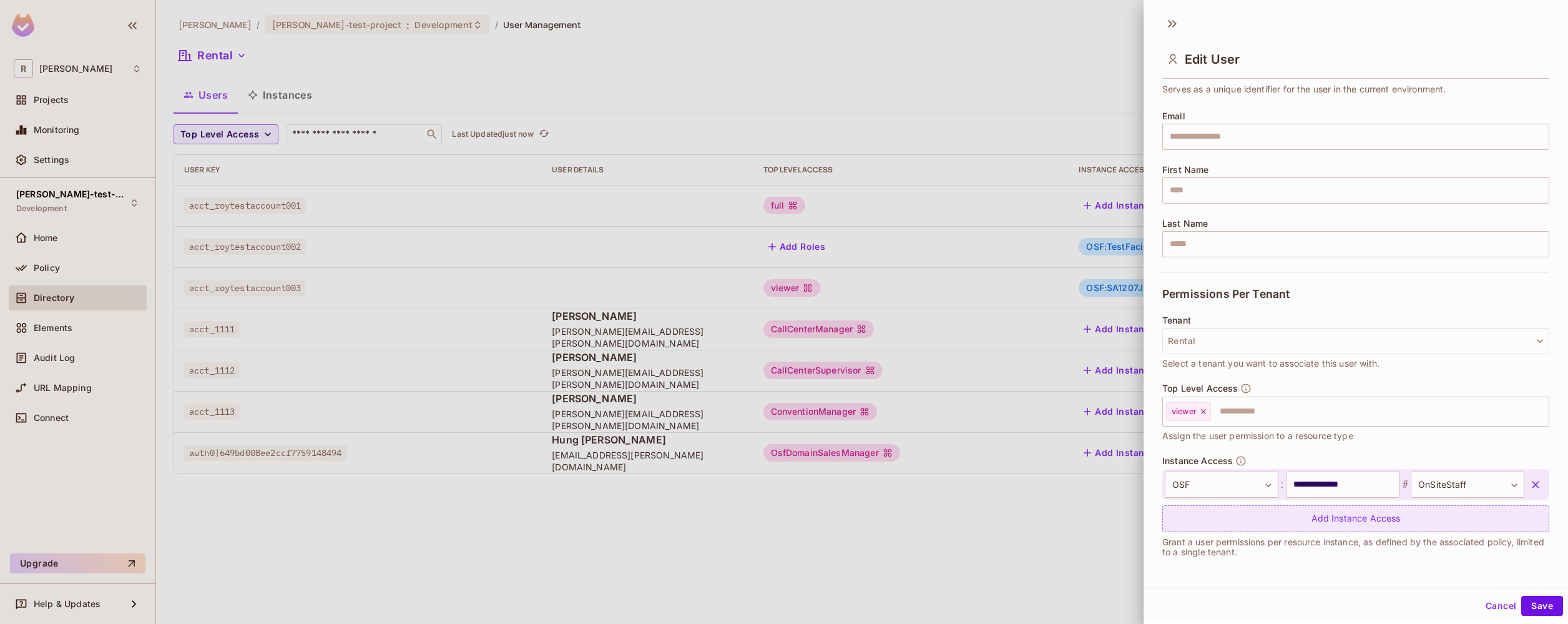
click at [1317, 518] on div "Add Instance Access" at bounding box center [1356, 518] width 387 height 27
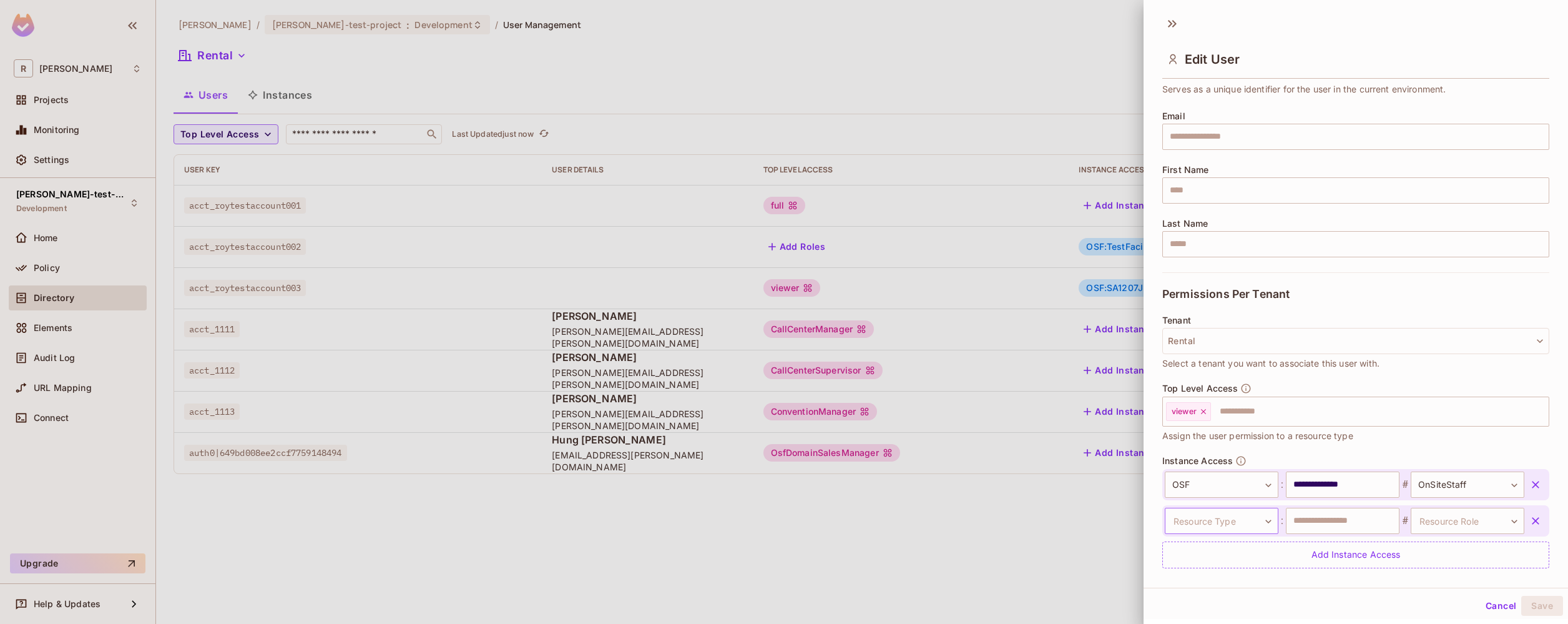
click at [1255, 528] on body "**********" at bounding box center [784, 312] width 1568 height 624
type input "***"
click at [1267, 521] on body "**********" at bounding box center [784, 312] width 1568 height 624
click at [1259, 527] on div at bounding box center [784, 312] width 1568 height 624
click at [1252, 521] on body "**********" at bounding box center [784, 312] width 1568 height 624
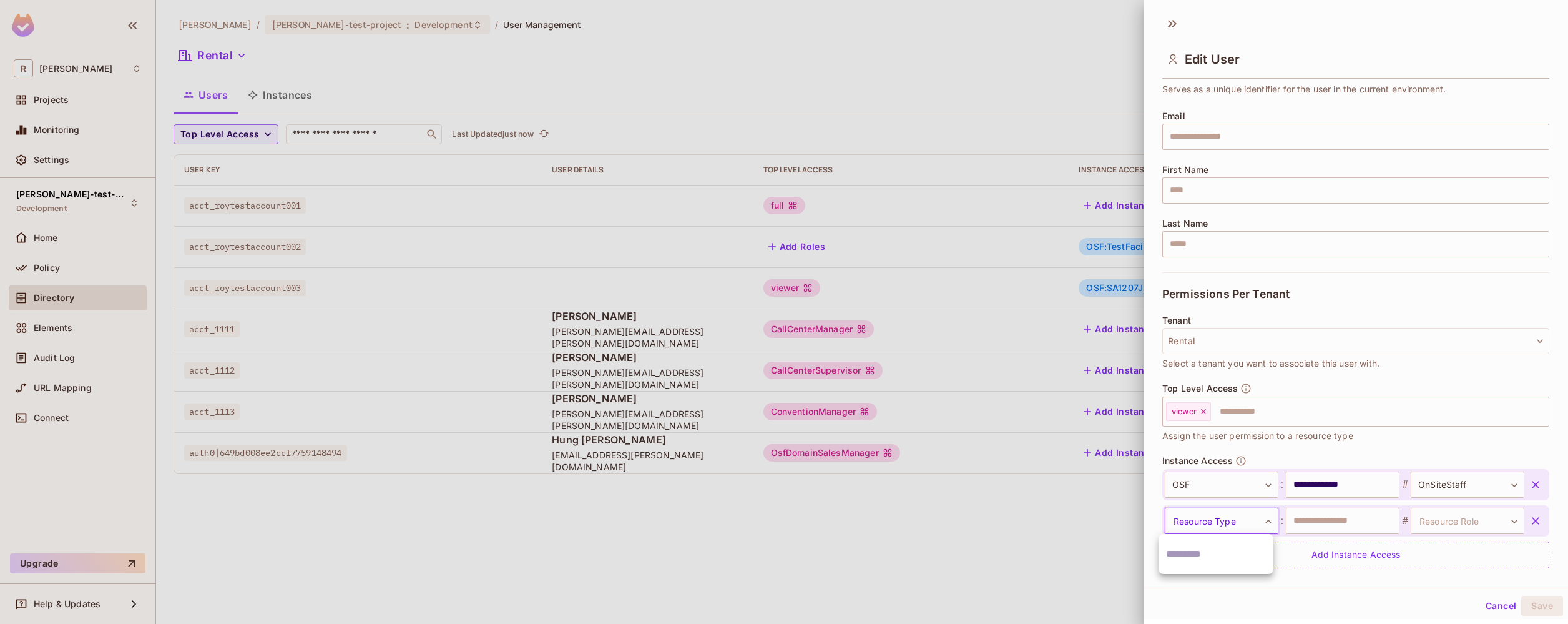
click at [1346, 533] on div at bounding box center [784, 312] width 1568 height 624
click at [1361, 518] on input "text" at bounding box center [1342, 521] width 114 height 26
click at [1448, 520] on body "**********" at bounding box center [784, 312] width 1568 height 624
click at [1458, 483] on div at bounding box center [784, 312] width 1568 height 624
click at [1488, 485] on body "**********" at bounding box center [784, 312] width 1568 height 624
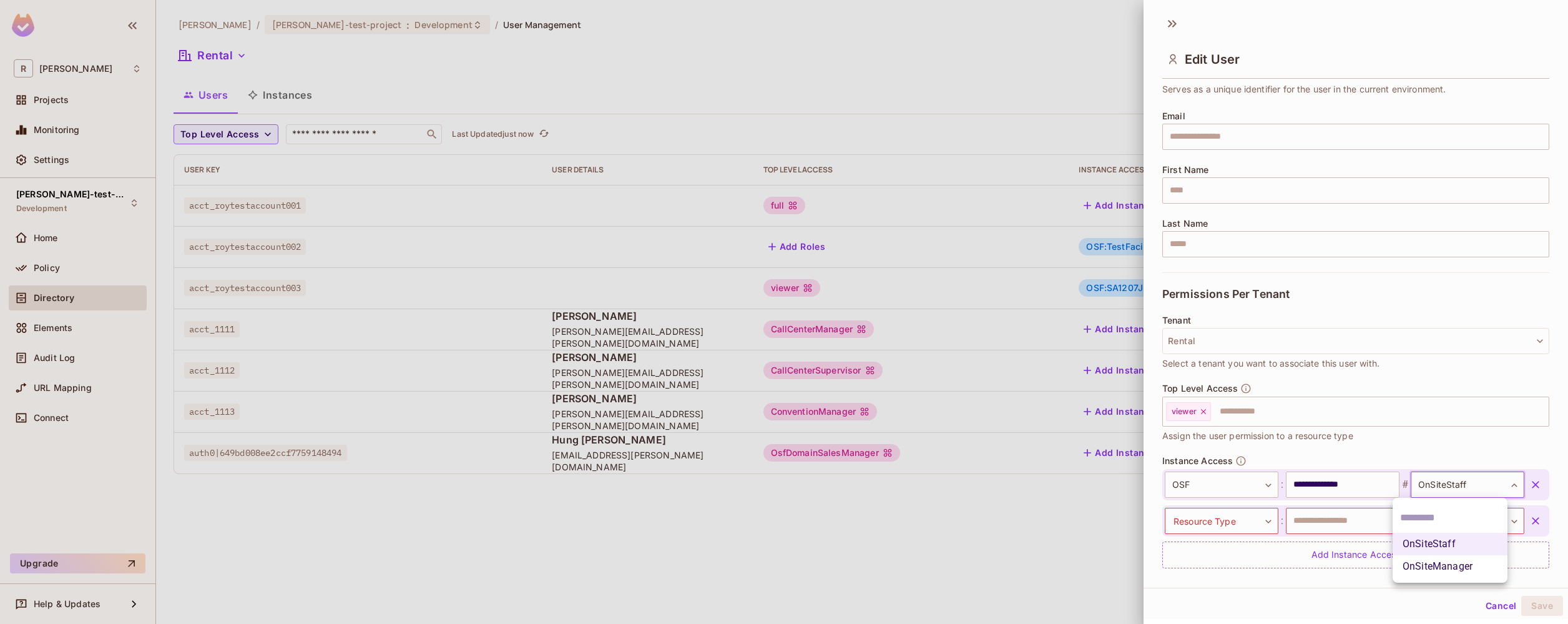
click at [1345, 512] on div at bounding box center [784, 312] width 1568 height 624
click at [1260, 530] on body "**********" at bounding box center [784, 312] width 1568 height 624
click at [1286, 438] on div at bounding box center [784, 312] width 1568 height 624
click at [1252, 415] on input "text" at bounding box center [1368, 411] width 313 height 25
click at [1232, 439] on span "Assign the user permission to a resource type" at bounding box center [1257, 436] width 191 height 14
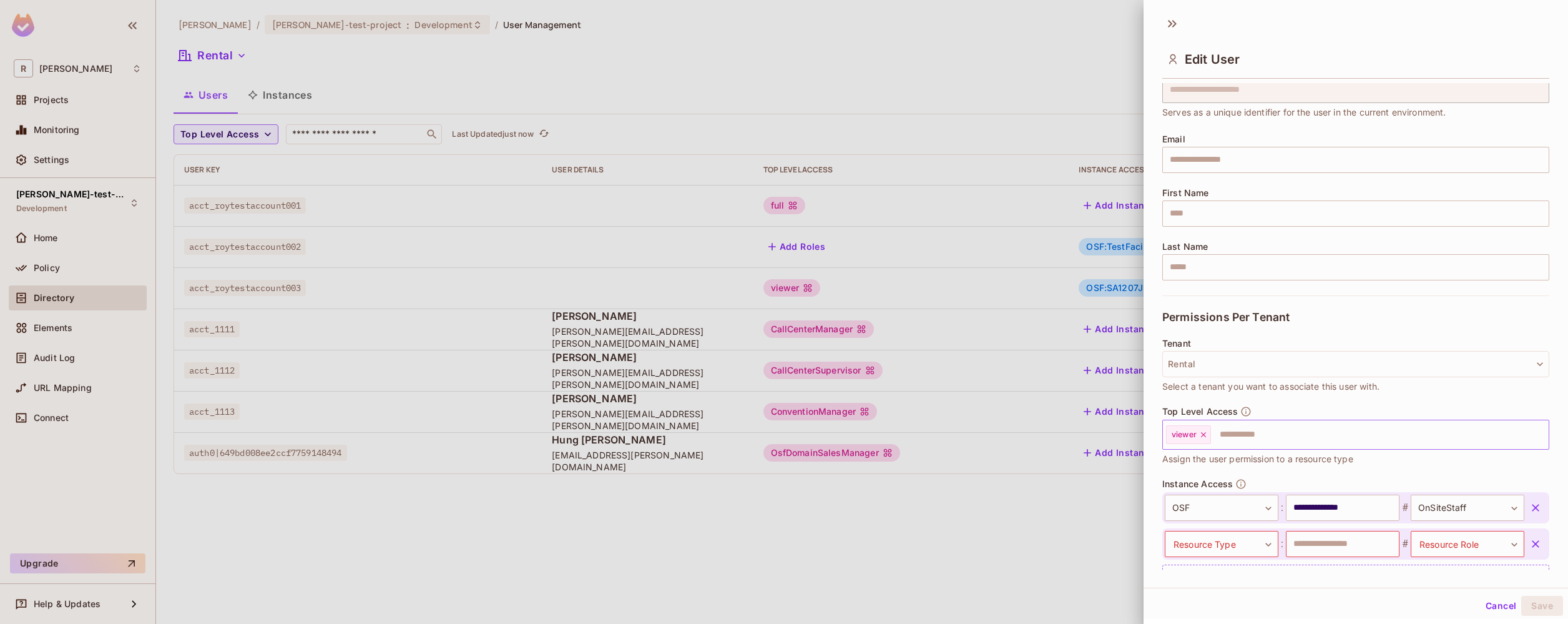
scroll to position [113, 0]
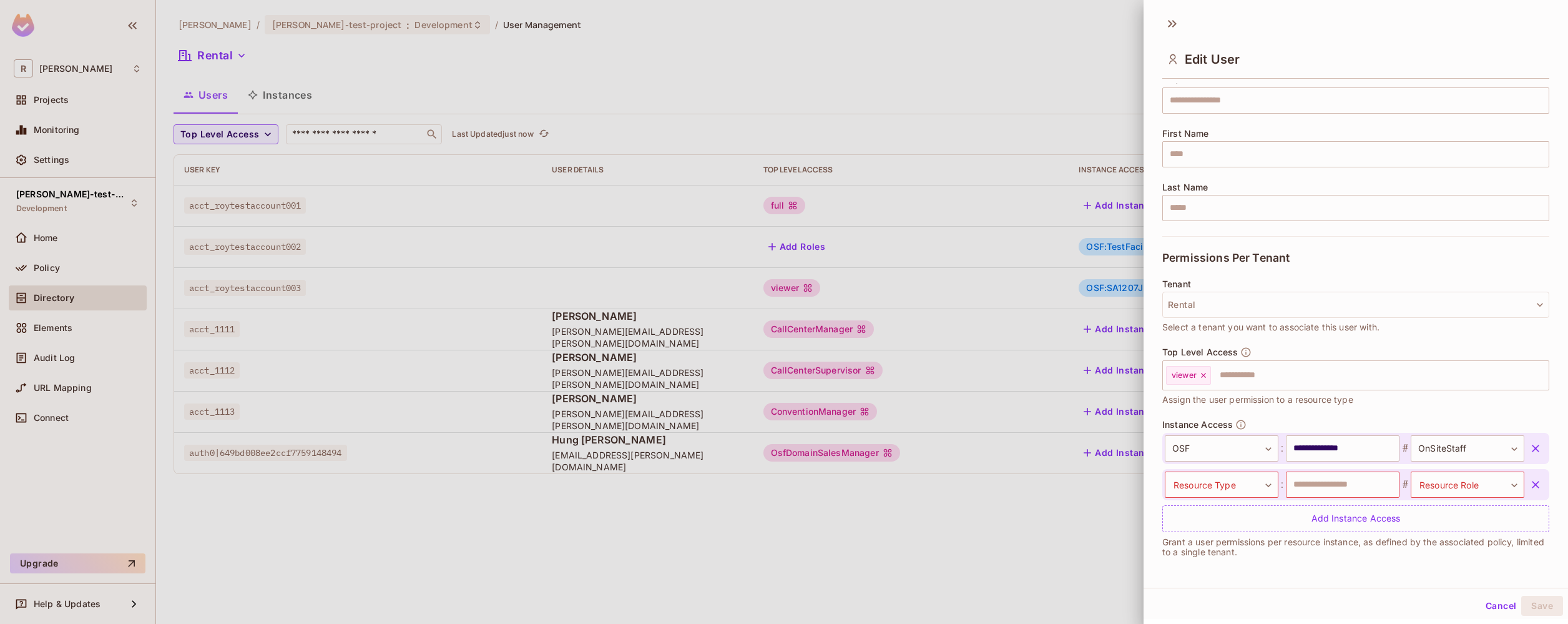
click at [1482, 606] on button "Cancel" at bounding box center [1501, 605] width 41 height 20
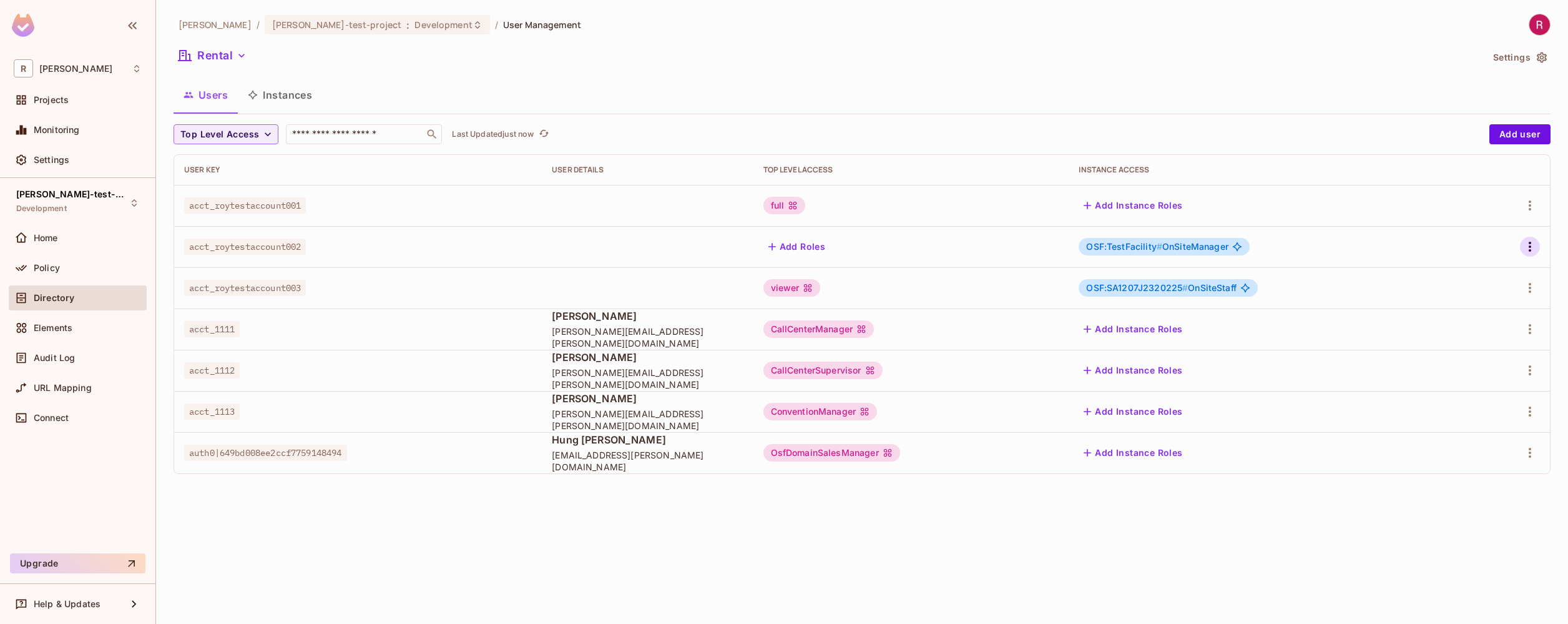
click at [1532, 247] on icon "button" at bounding box center [1530, 247] width 15 height 15
click at [1469, 281] on div "Edit" at bounding box center [1464, 275] width 17 height 12
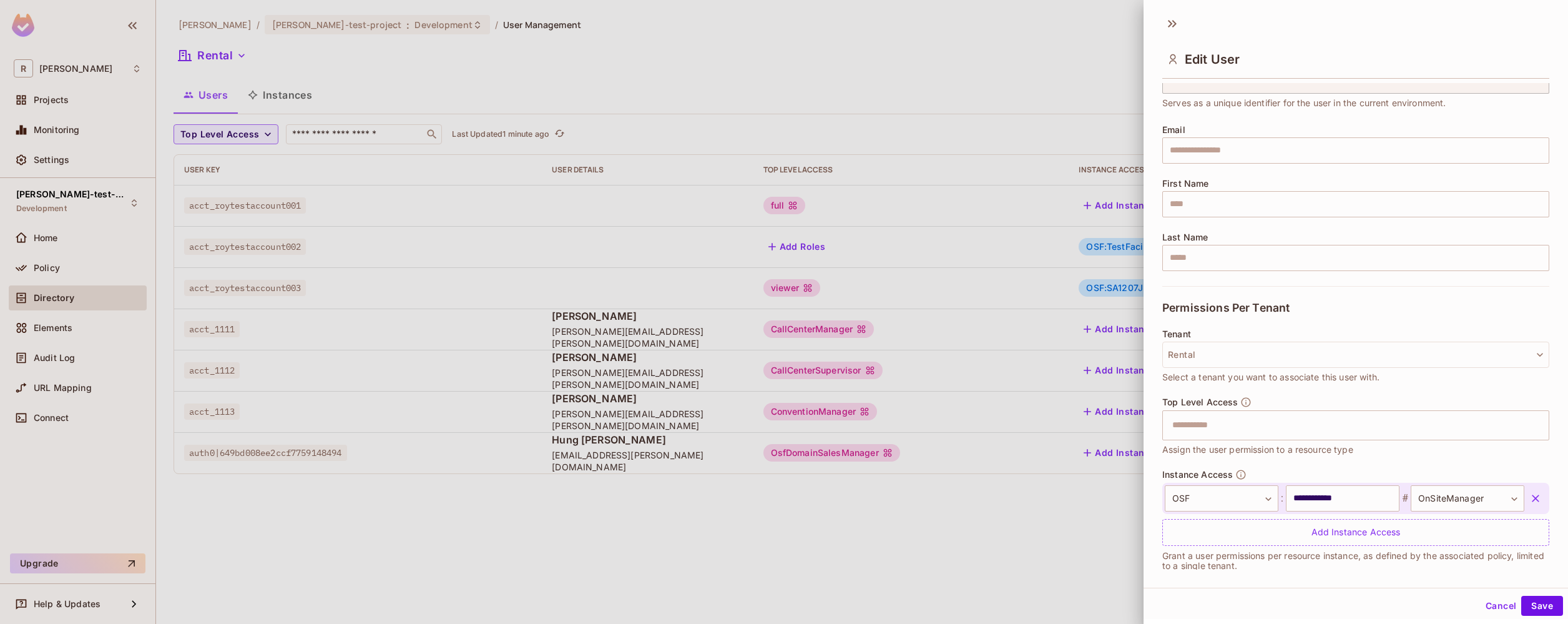
scroll to position [77, 0]
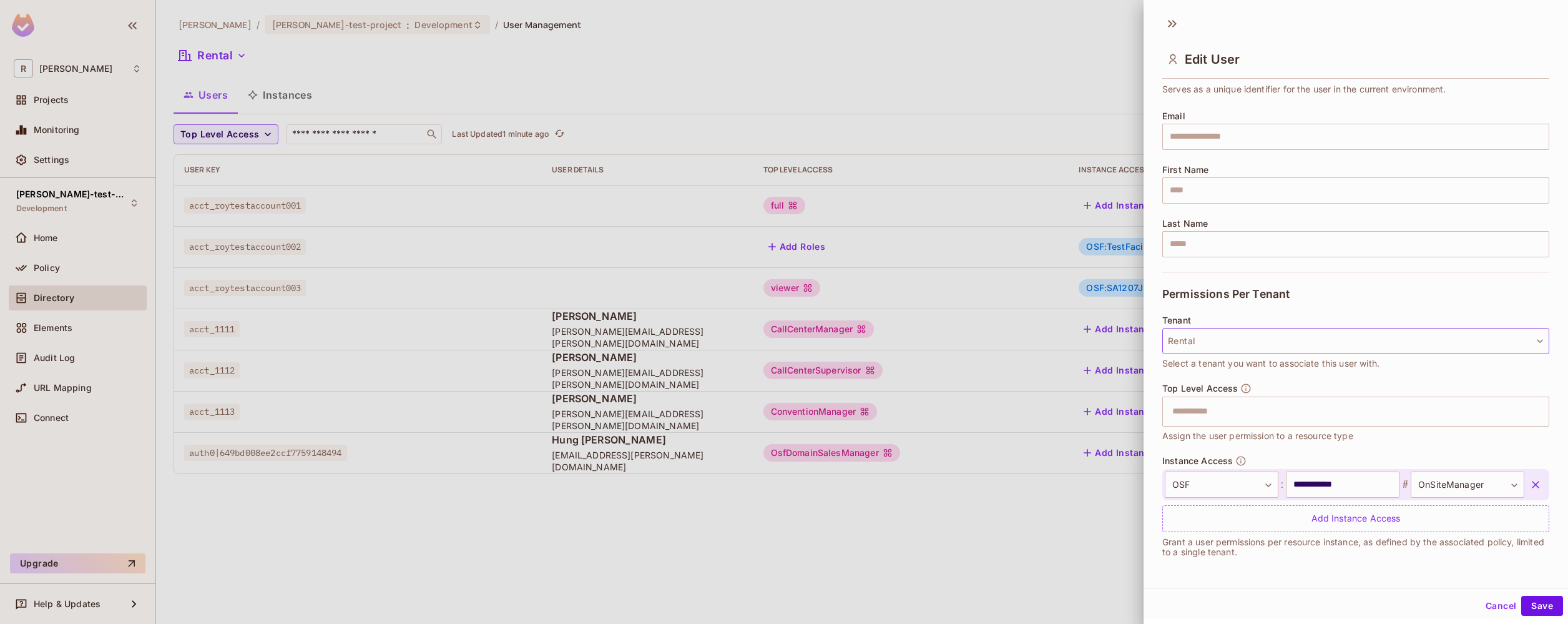
click at [1246, 343] on button "Rental" at bounding box center [1356, 341] width 387 height 26
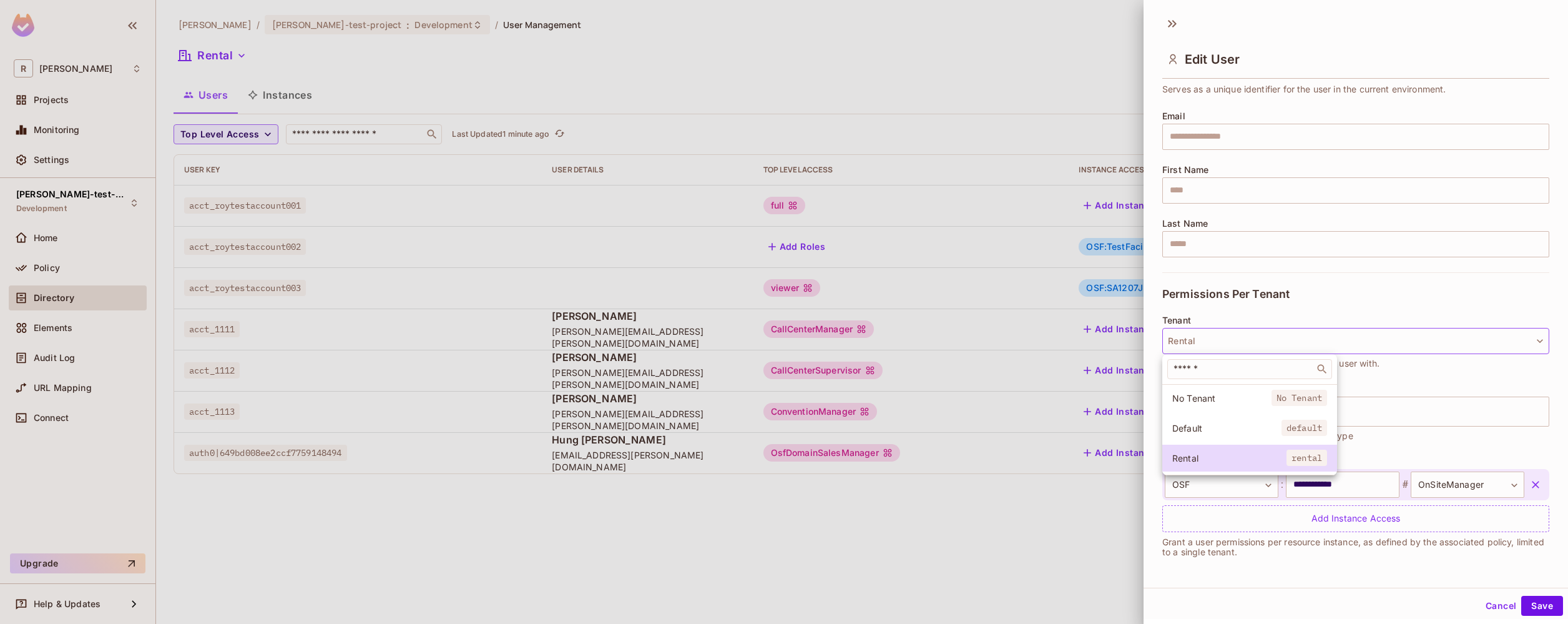
click at [1148, 332] on div at bounding box center [784, 312] width 1568 height 624
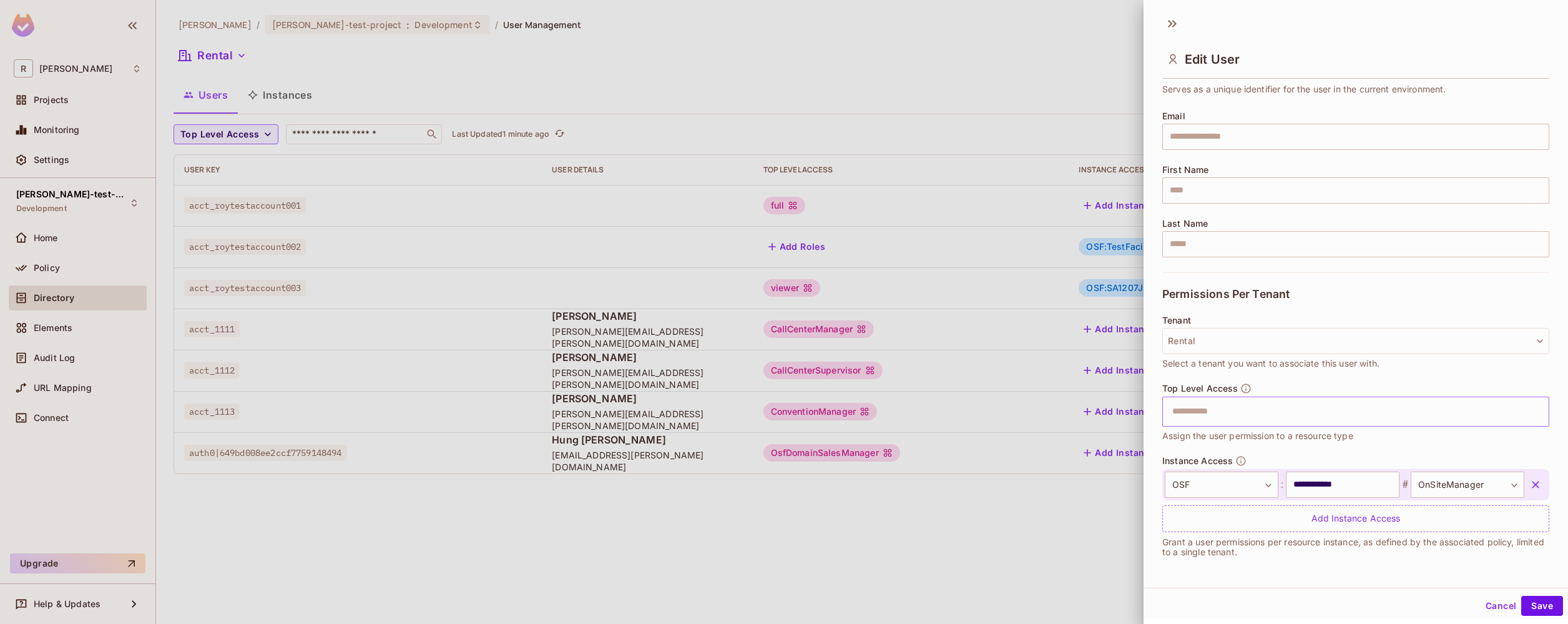
click at [1257, 408] on input "text" at bounding box center [1345, 411] width 360 height 25
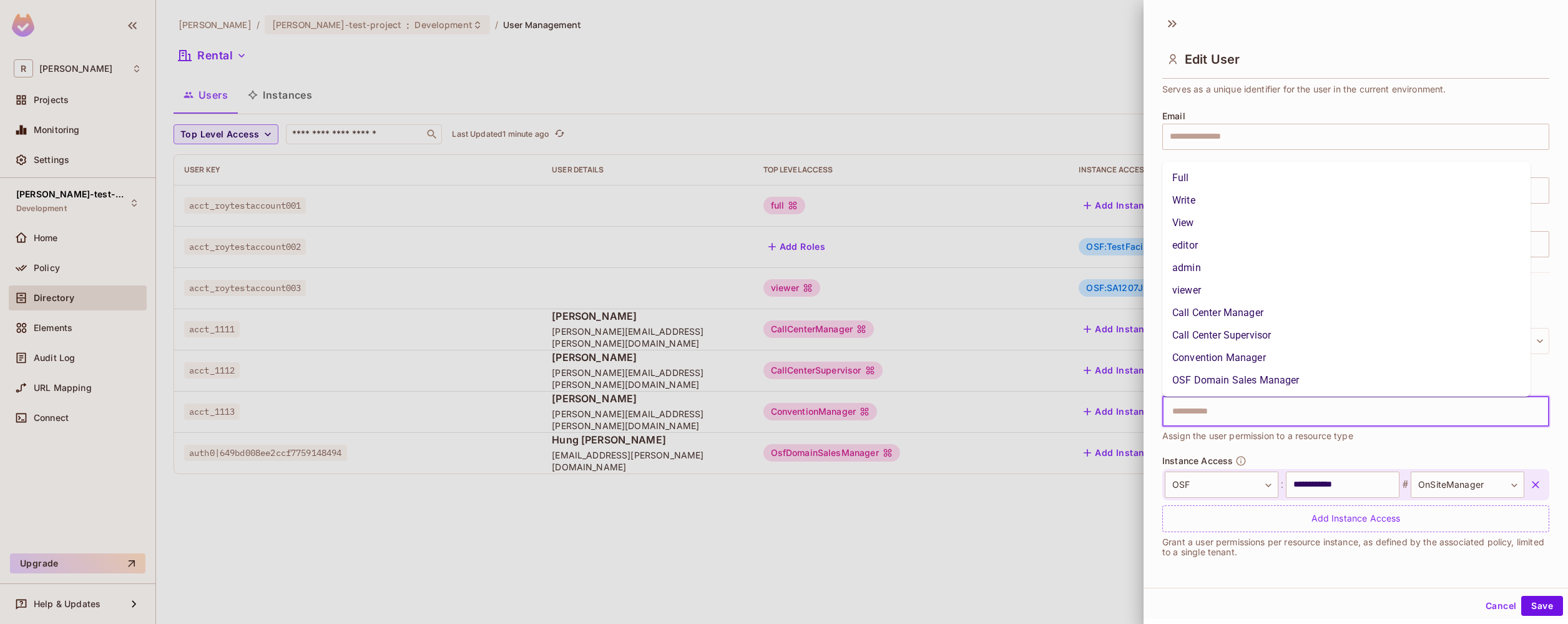
click at [1226, 313] on li "Call Center Manager" at bounding box center [1346, 313] width 368 height 23
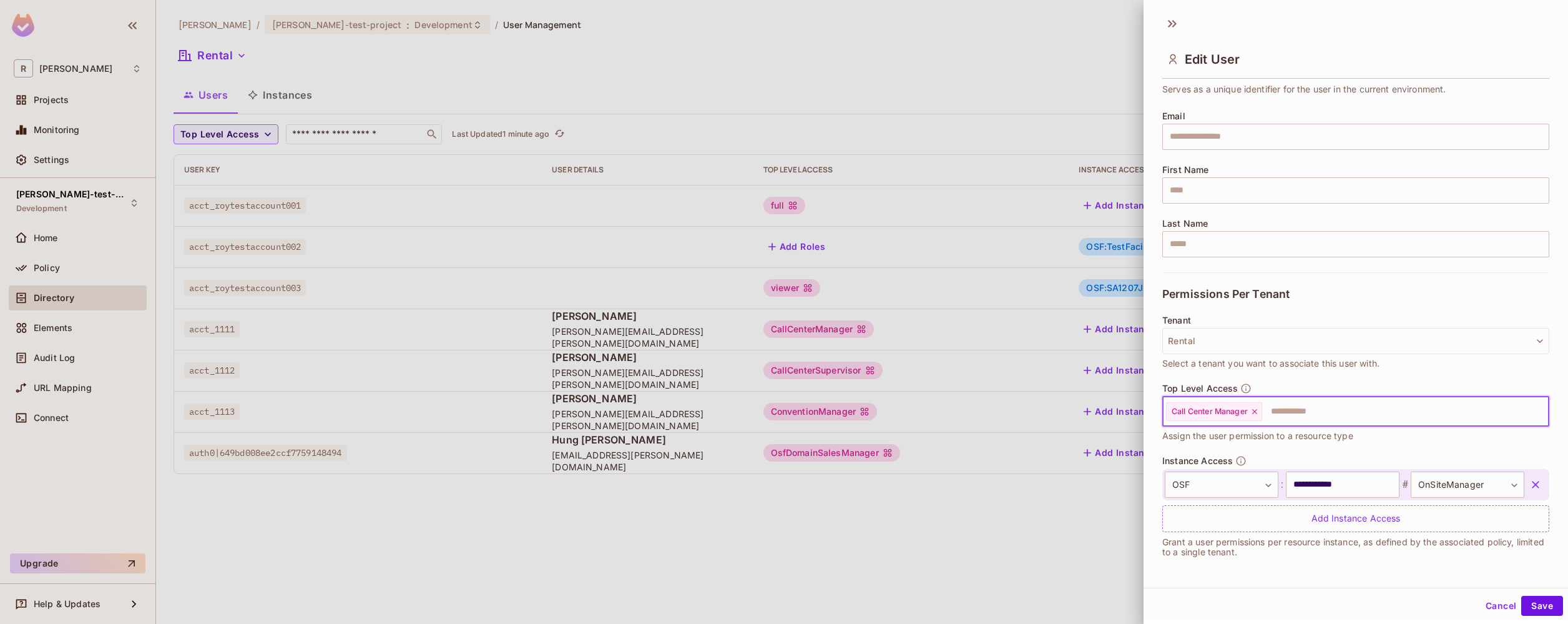
click at [1259, 412] on icon at bounding box center [1255, 411] width 9 height 9
click at [1241, 412] on input "text" at bounding box center [1345, 411] width 360 height 25
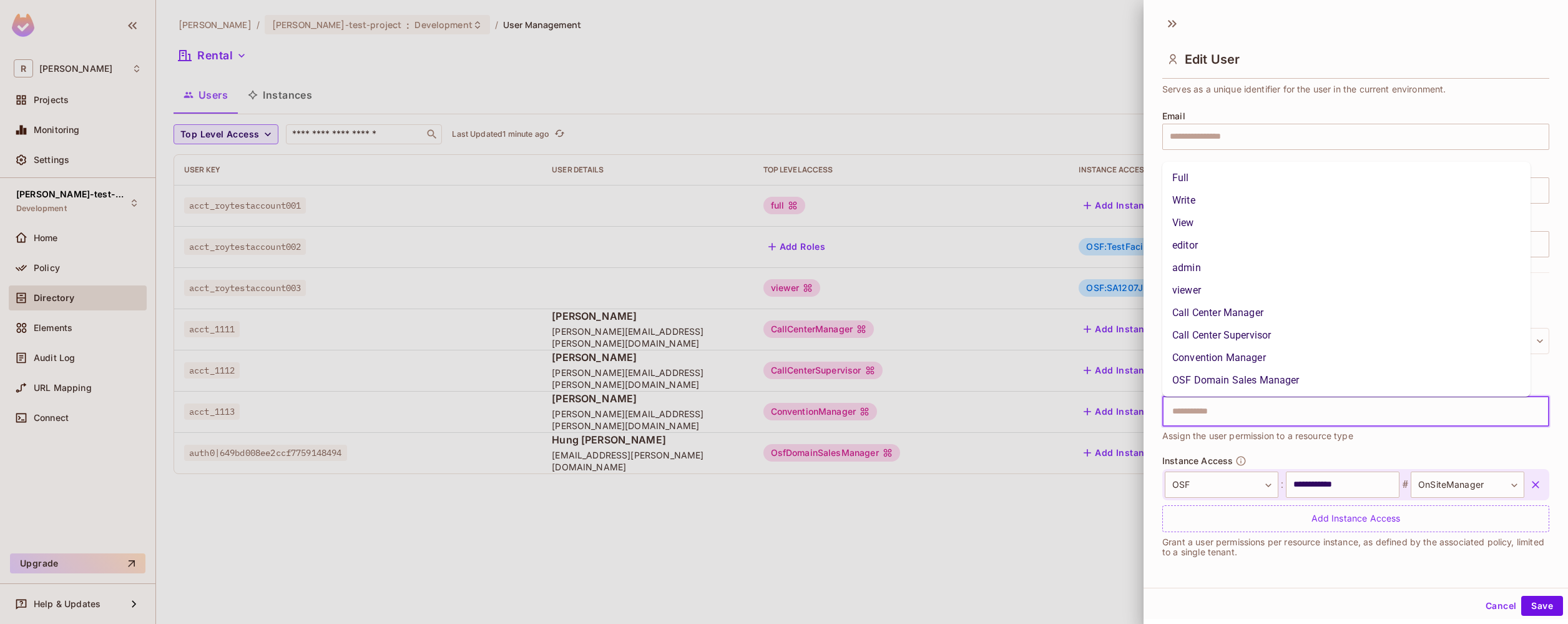
click at [1206, 453] on div "Top Level Access ​ Assign the user permission to a resource type" at bounding box center [1356, 419] width 387 height 72
click at [1219, 417] on input "text" at bounding box center [1345, 411] width 360 height 25
click at [1265, 355] on li "Convention Manager" at bounding box center [1346, 357] width 368 height 23
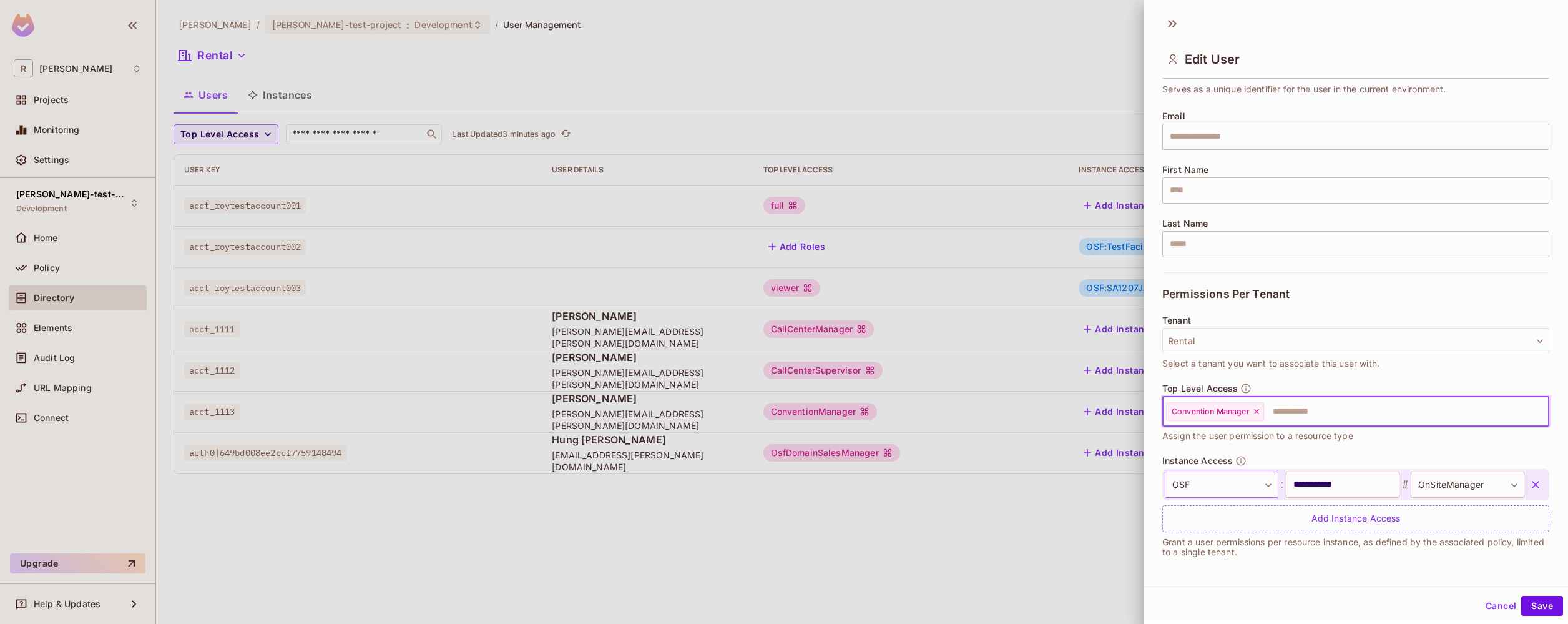
click at [1250, 484] on body "**********" at bounding box center [784, 312] width 1568 height 624
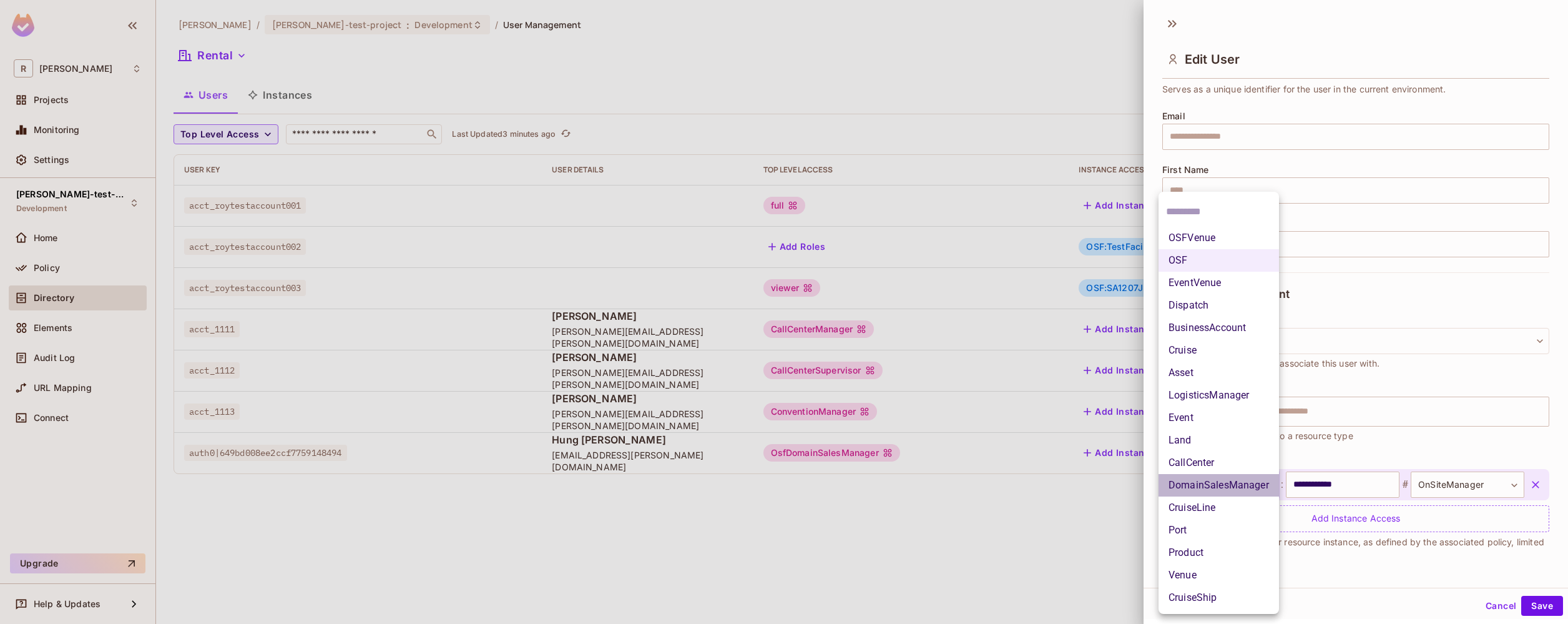
click at [1249, 484] on li "DomainSalesManager" at bounding box center [1219, 485] width 121 height 23
click at [1249, 484] on body "**********" at bounding box center [784, 312] width 1568 height 624
click at [1249, 484] on li "DomainSalesManager" at bounding box center [1225, 485] width 121 height 23
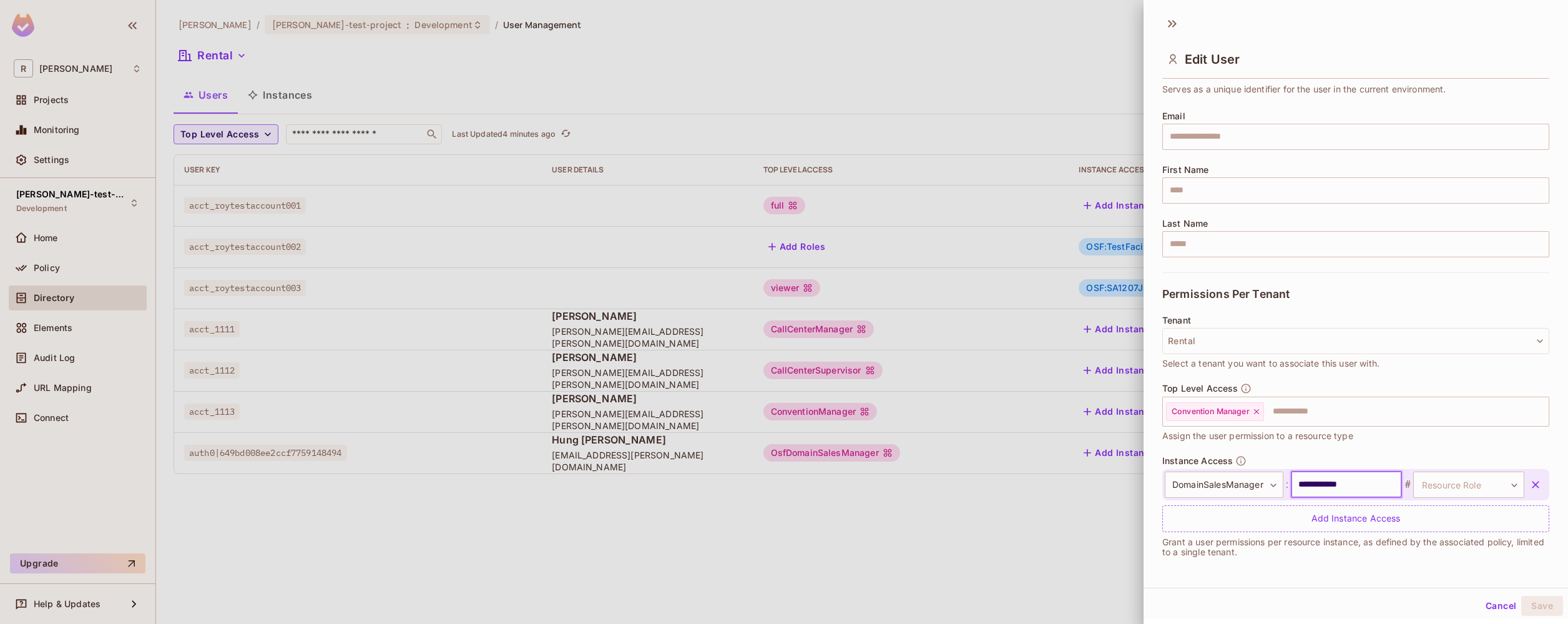
click at [1374, 481] on input "**********" at bounding box center [1346, 484] width 111 height 26
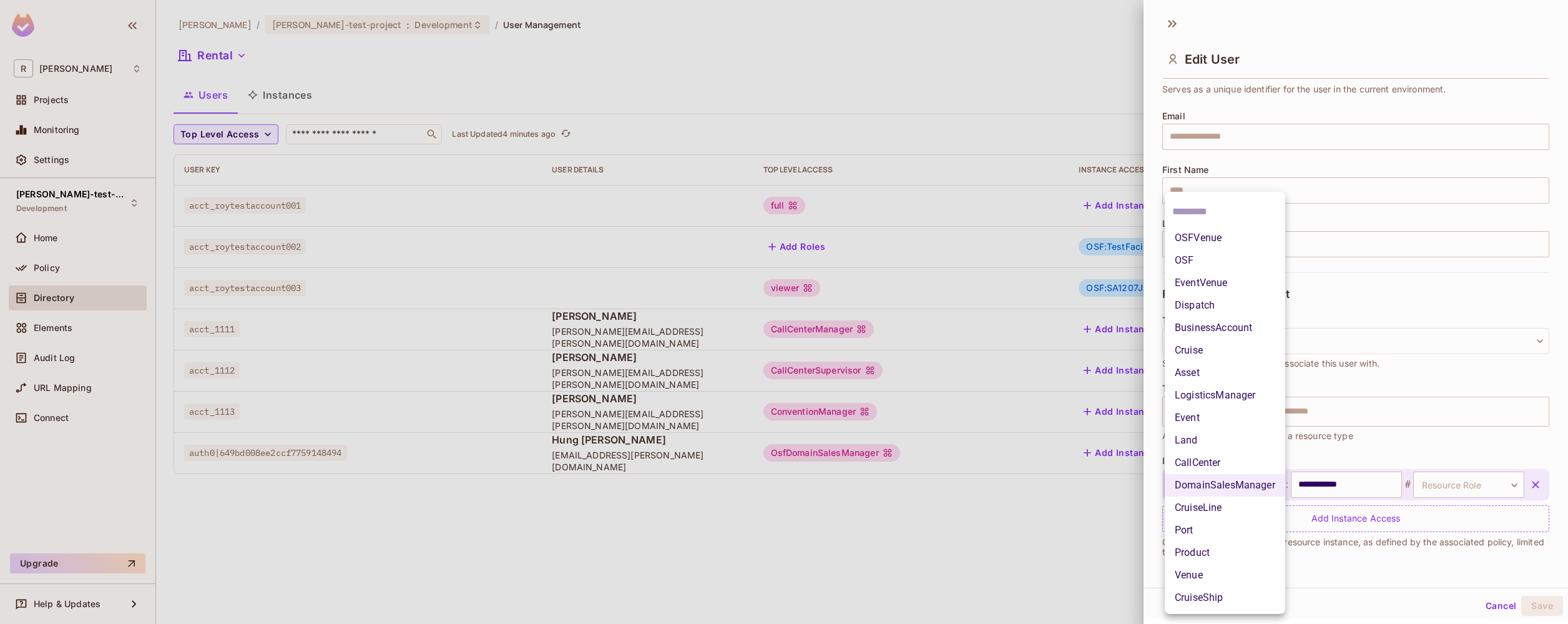
click at [1246, 483] on body "**********" at bounding box center [784, 312] width 1568 height 624
click at [1313, 577] on div at bounding box center [784, 312] width 1568 height 624
click at [1212, 484] on body "**********" at bounding box center [784, 312] width 1568 height 624
click at [884, 538] on div at bounding box center [784, 312] width 1568 height 624
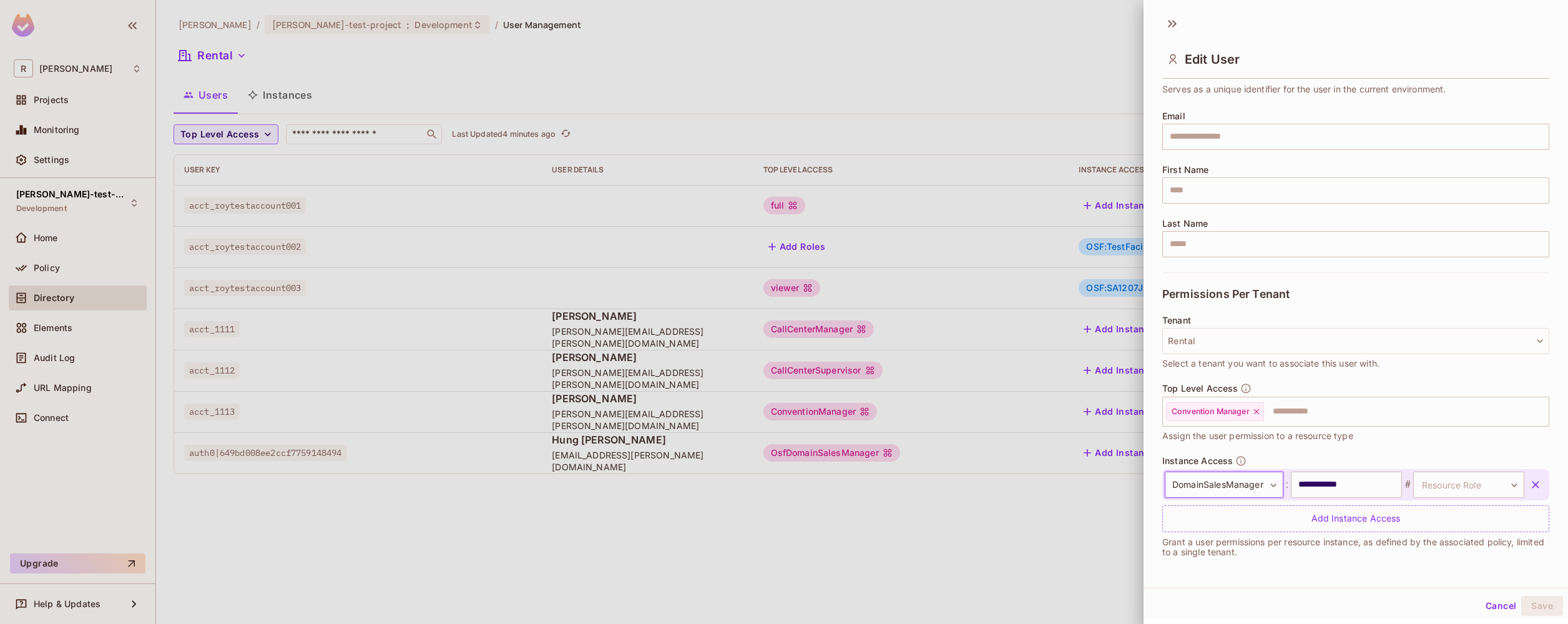
click at [68, 273] on div at bounding box center [784, 312] width 1568 height 624
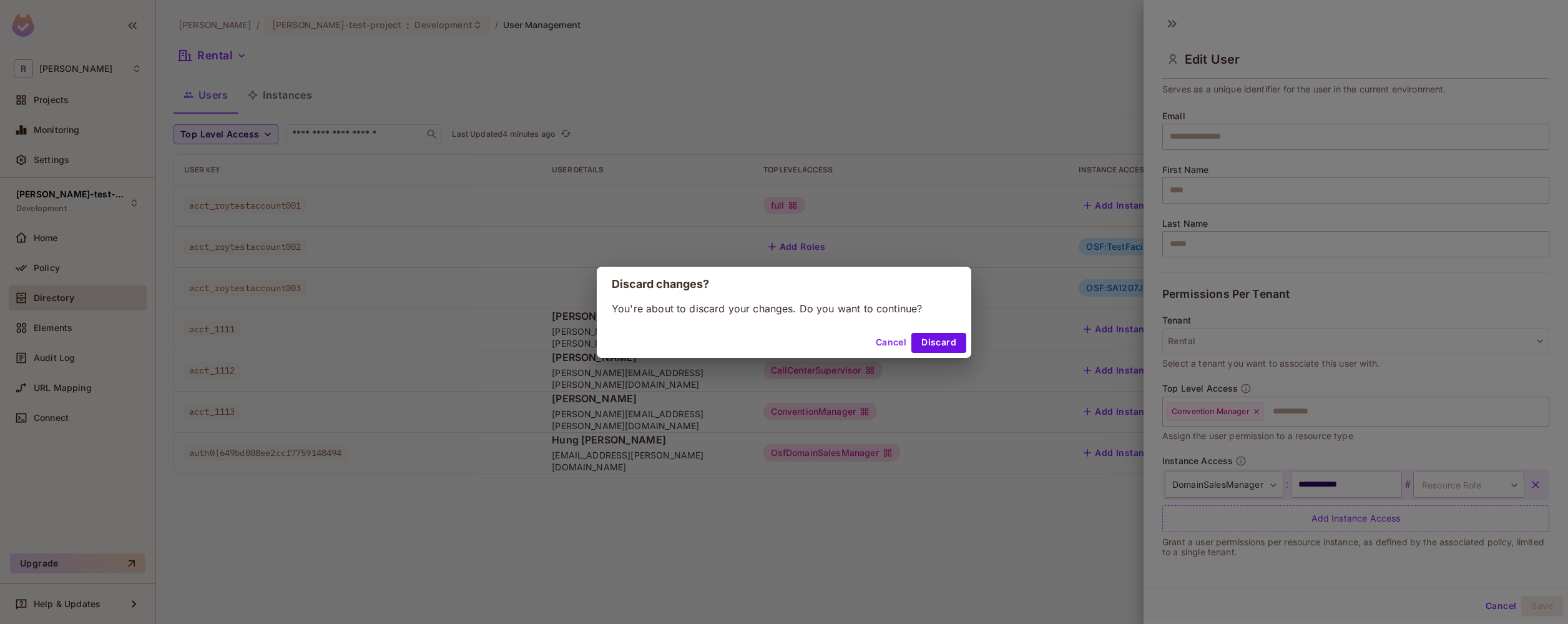
click at [50, 268] on div "Discard changes? You're about to discard your changes. Do you want to continue?…" at bounding box center [784, 312] width 1568 height 624
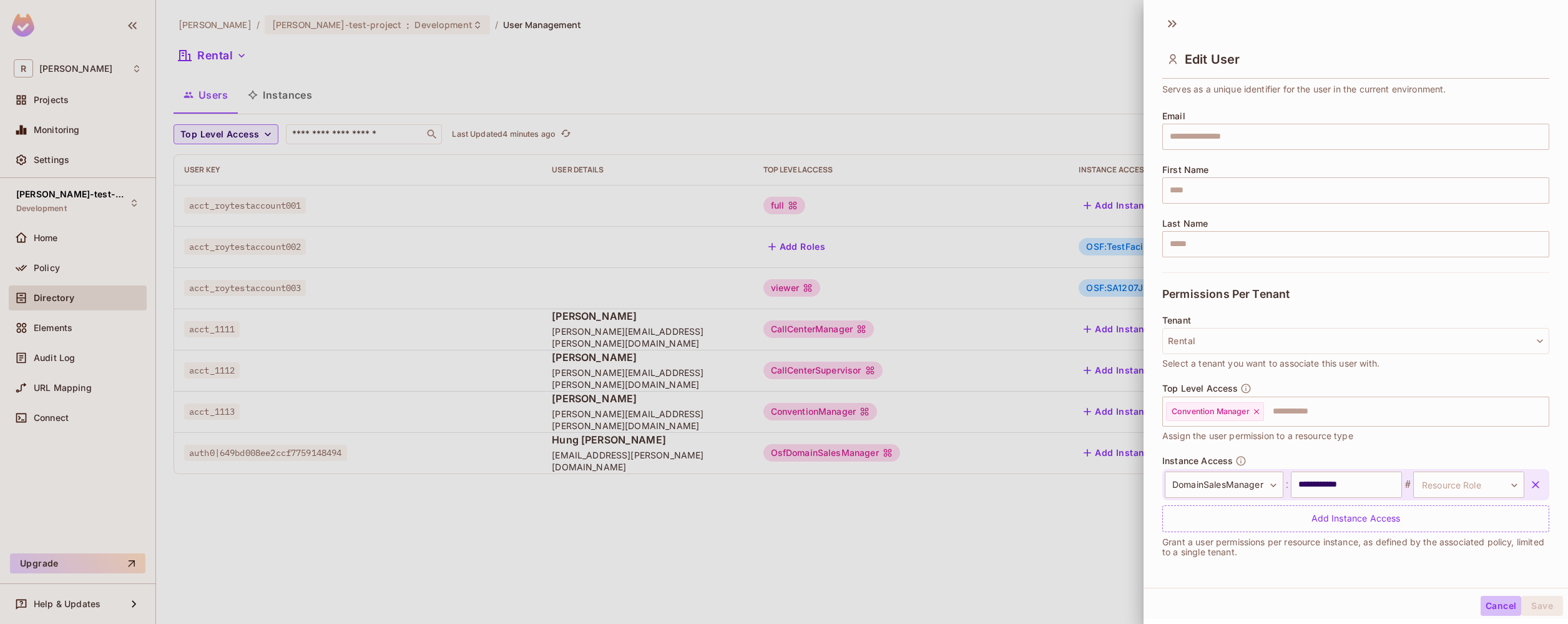
click at [1483, 611] on button "Cancel" at bounding box center [1501, 605] width 41 height 20
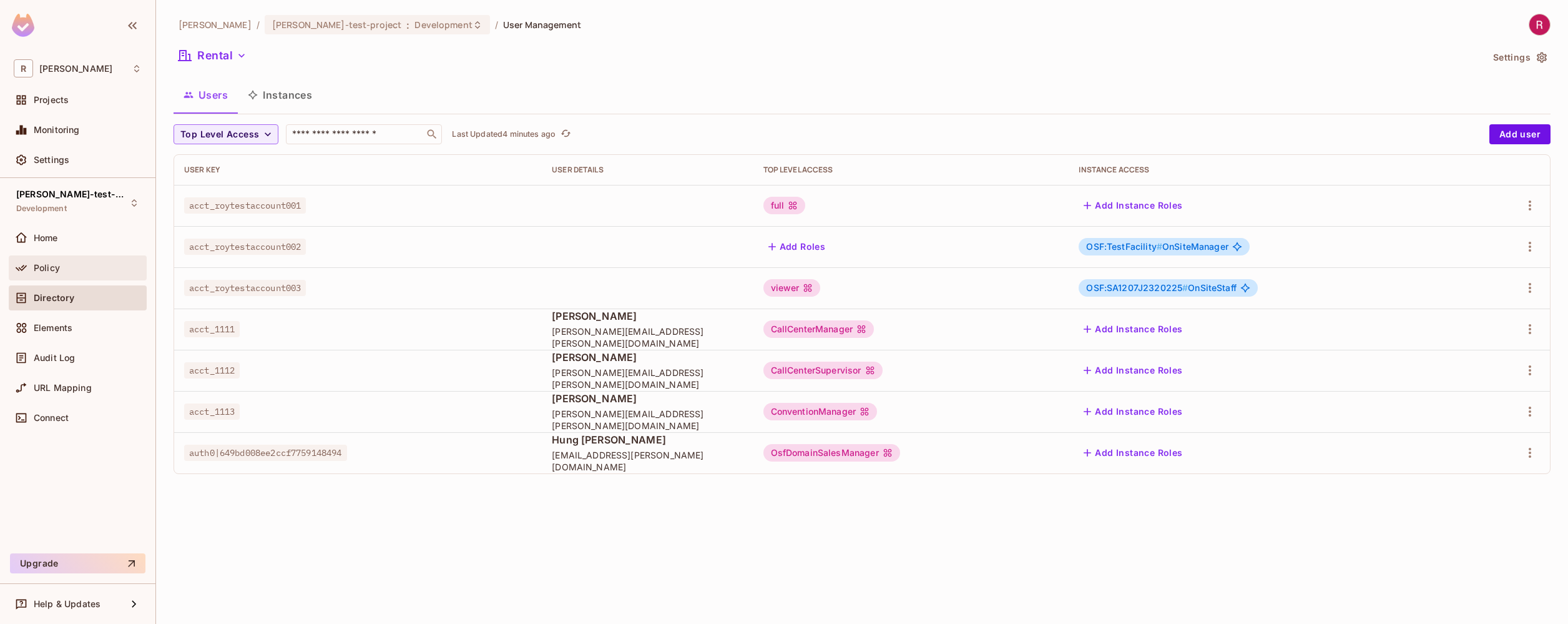
click at [54, 276] on div "Policy" at bounding box center [78, 268] width 138 height 25
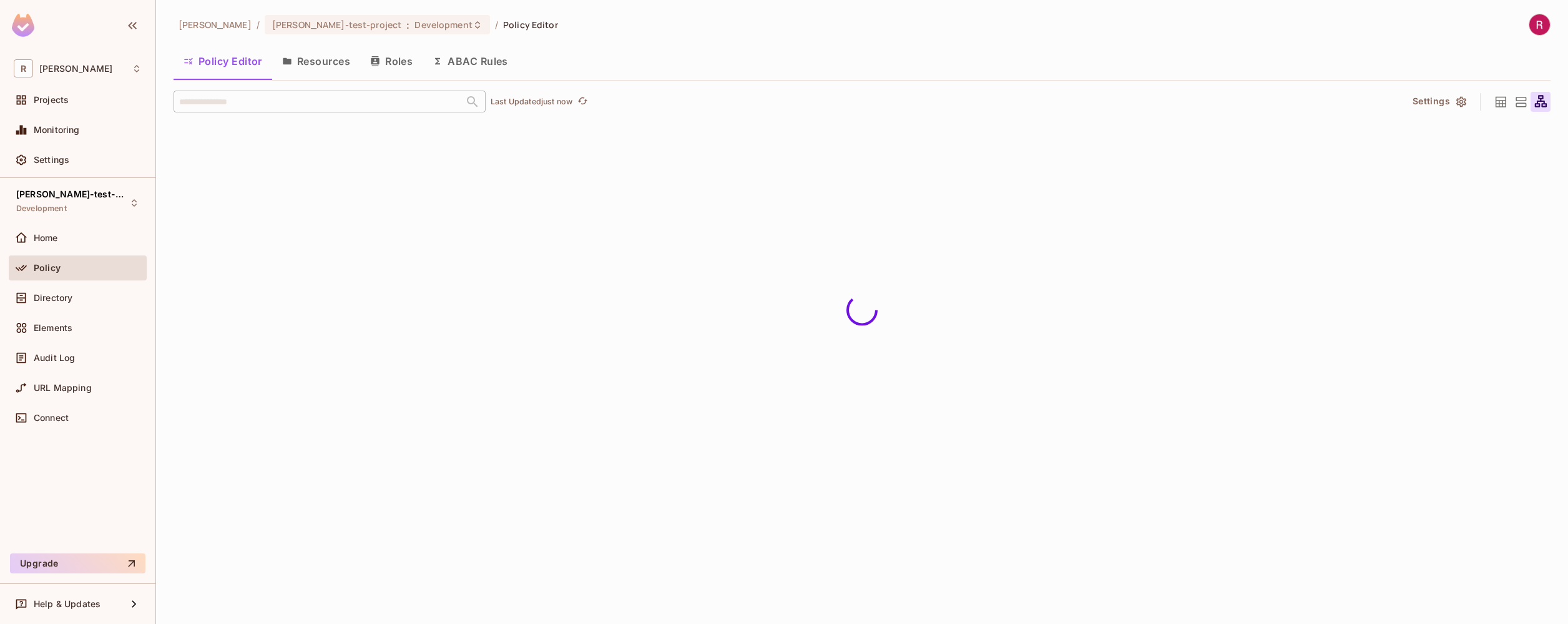
click at [325, 65] on button "Resources" at bounding box center [316, 61] width 88 height 31
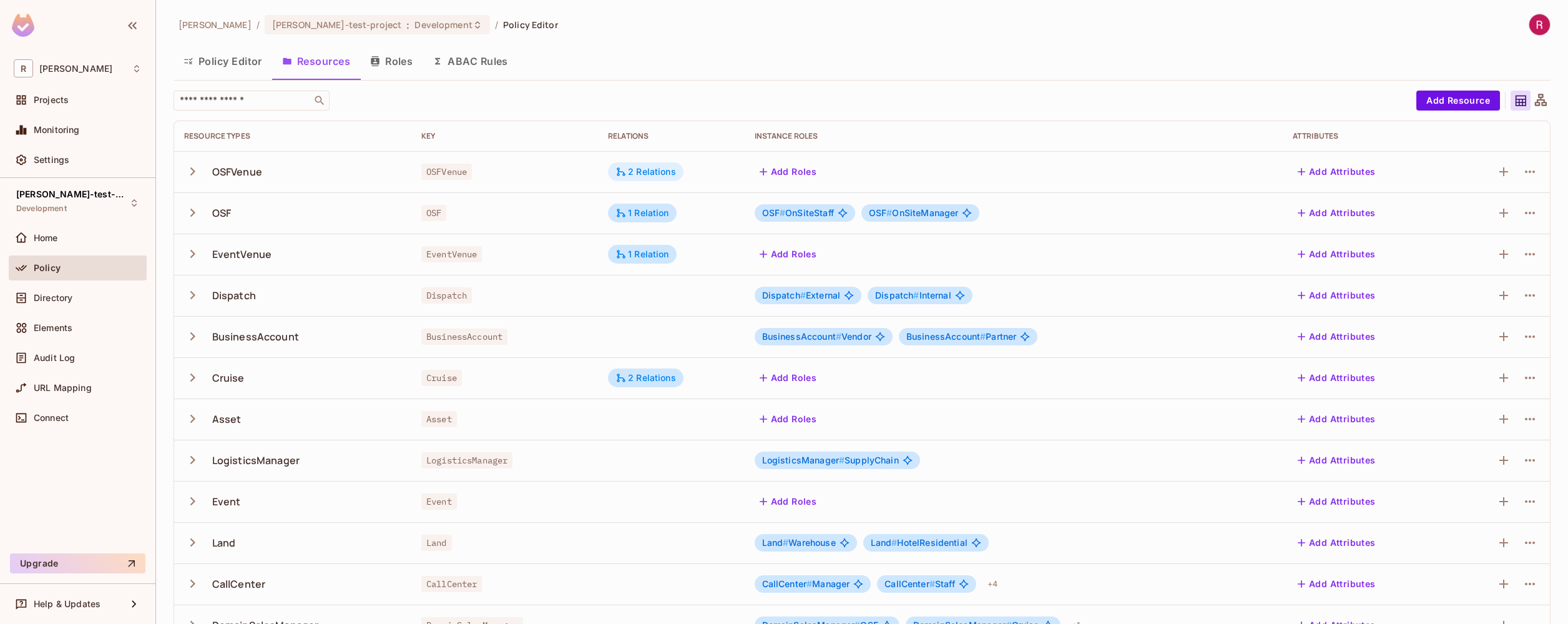
click at [659, 167] on div "2 Relations" at bounding box center [646, 171] width 61 height 11
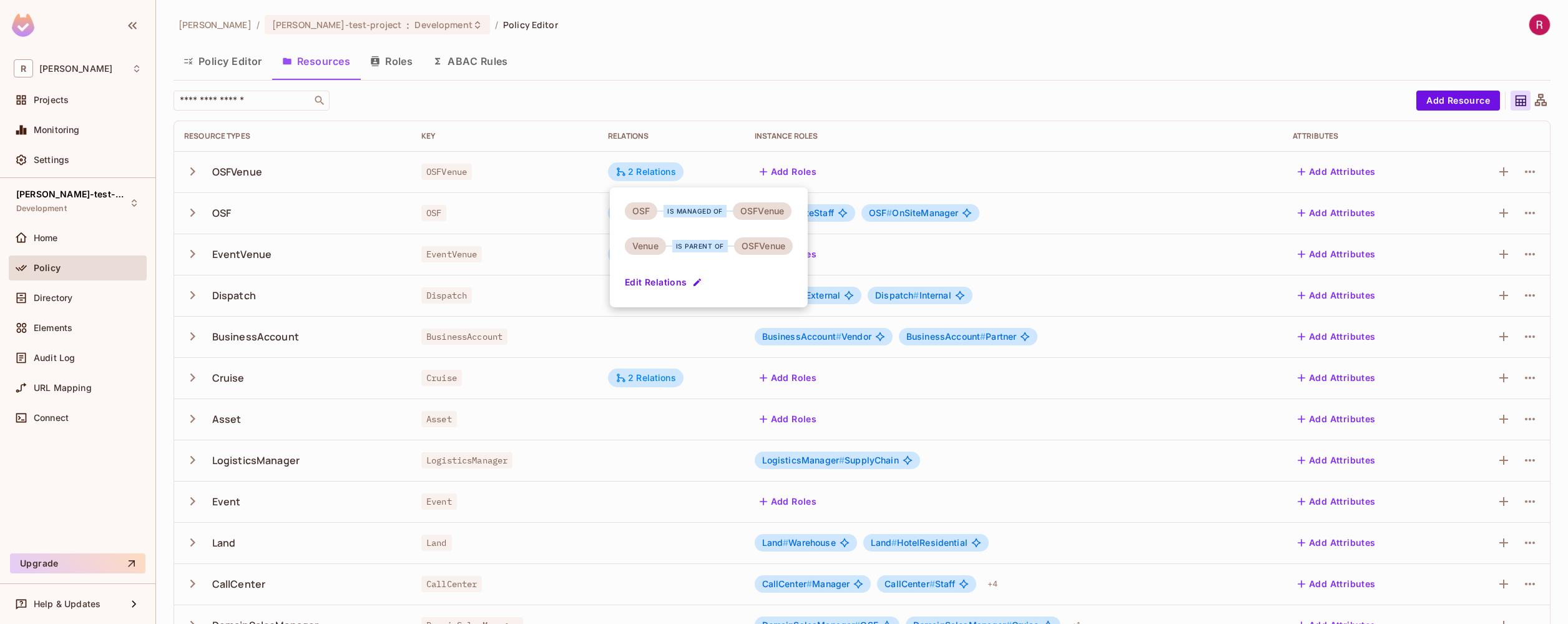
click at [689, 74] on div at bounding box center [784, 312] width 1568 height 624
